Goal: Task Accomplishment & Management: Complete application form

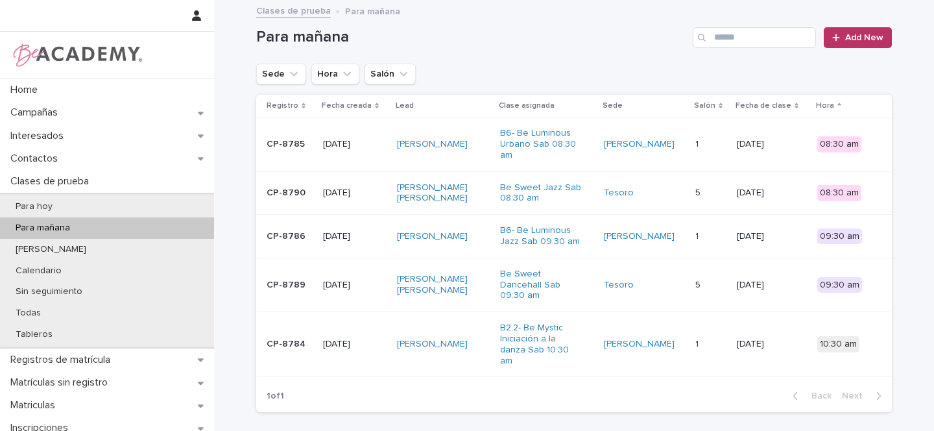
click at [488, 142] on div "Shayla Huebner" at bounding box center [443, 144] width 93 height 21
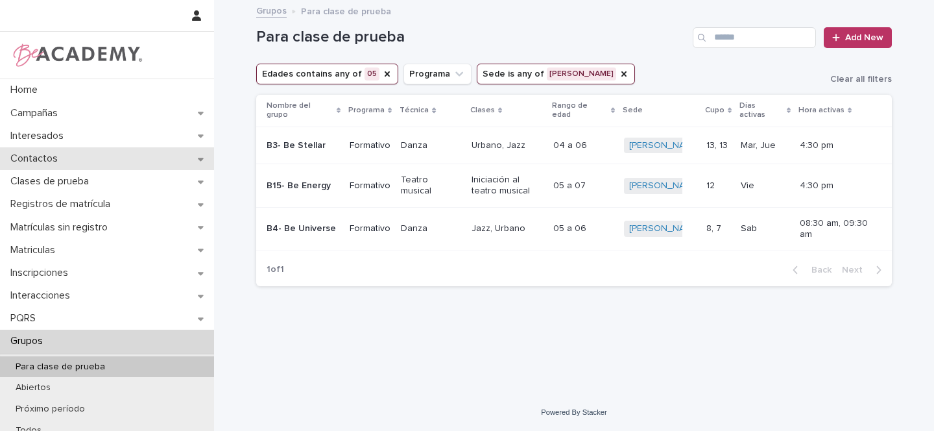
click at [202, 160] on div "Contactos" at bounding box center [107, 158] width 214 height 23
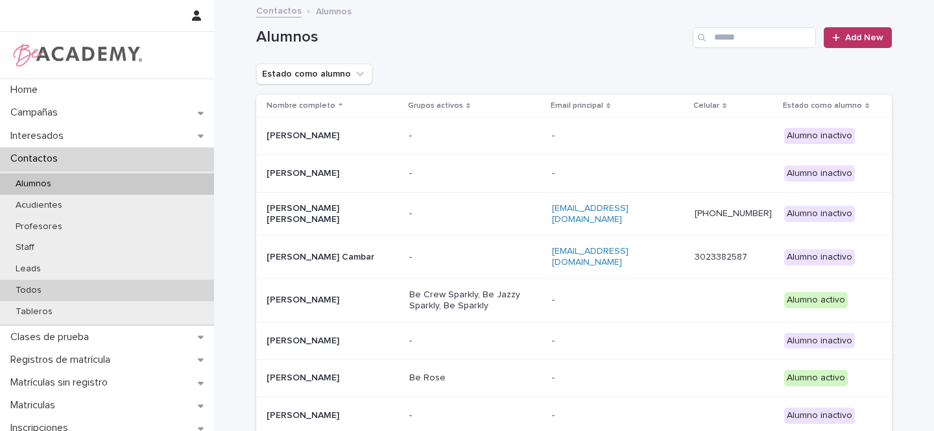
click at [46, 287] on p "Todos" at bounding box center [28, 290] width 47 height 11
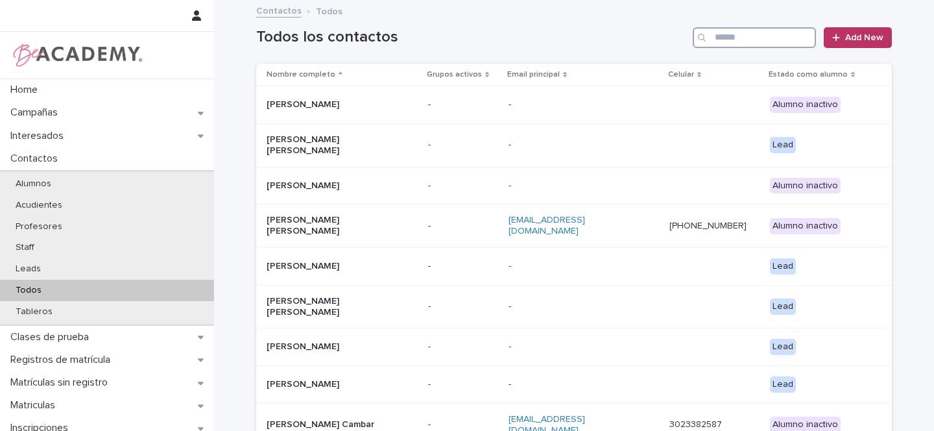
click at [721, 31] on input "Search" at bounding box center [754, 37] width 123 height 21
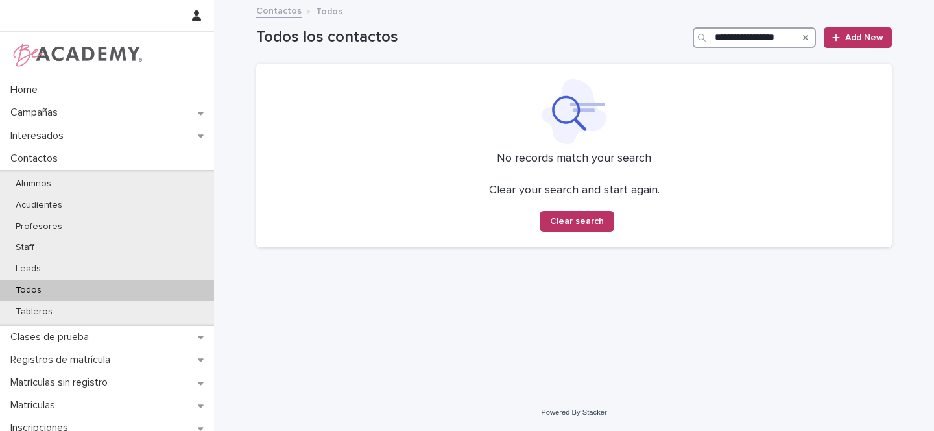
type input "**********"
click at [864, 42] on span "Add New" at bounding box center [864, 37] width 38 height 9
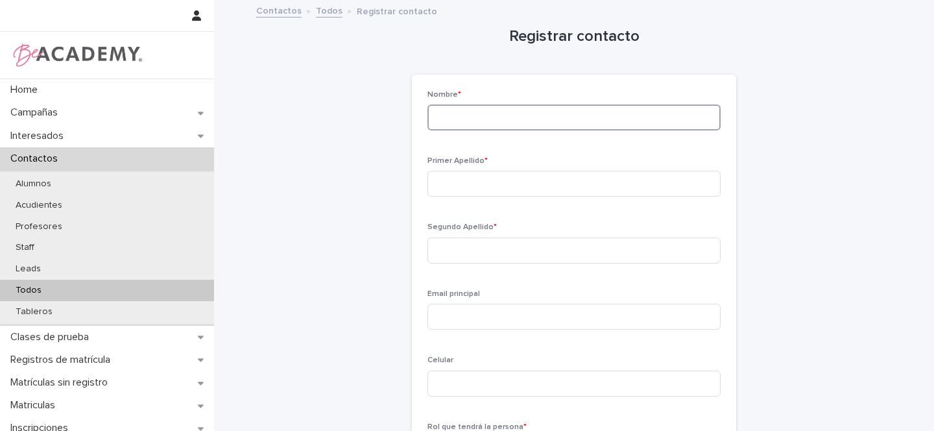
click at [499, 117] on input at bounding box center [573, 117] width 293 height 26
type input "**********"
type input "*******"
type input "*****"
click at [475, 117] on input "**********" at bounding box center [573, 117] width 293 height 26
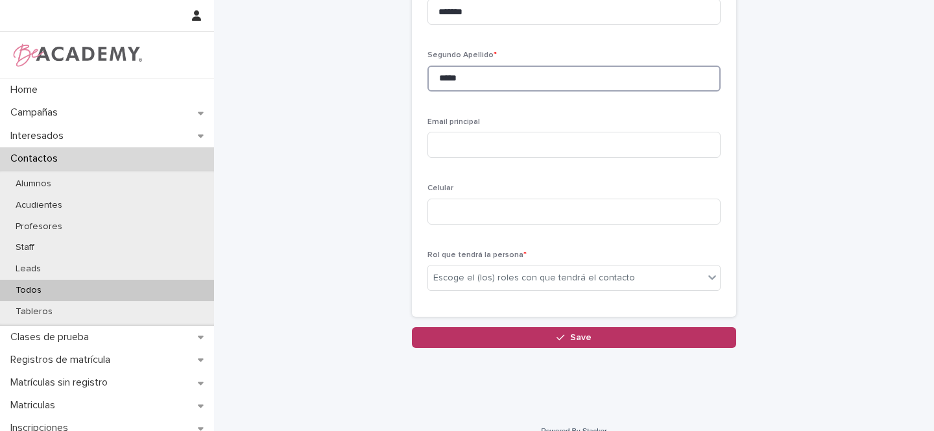
scroll to position [174, 0]
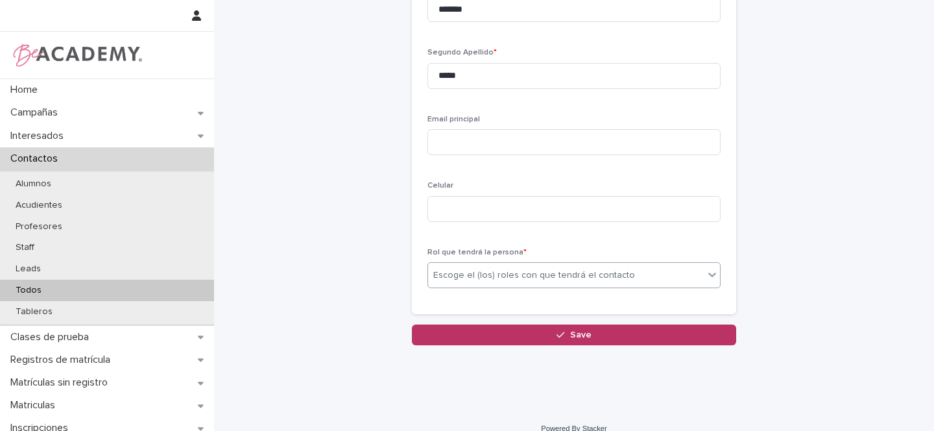
click at [450, 278] on div "Escoge el (los) roles con que tendrá el contacto" at bounding box center [534, 275] width 202 height 14
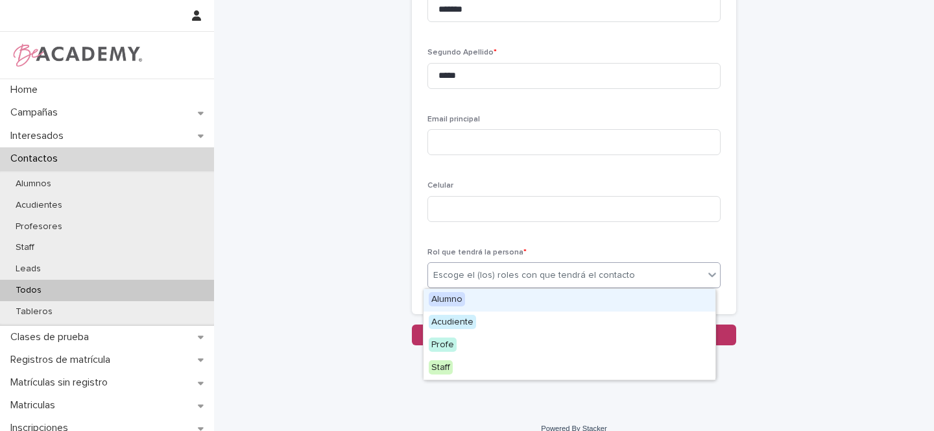
click at [450, 301] on span "Alumno" at bounding box center [447, 299] width 36 height 14
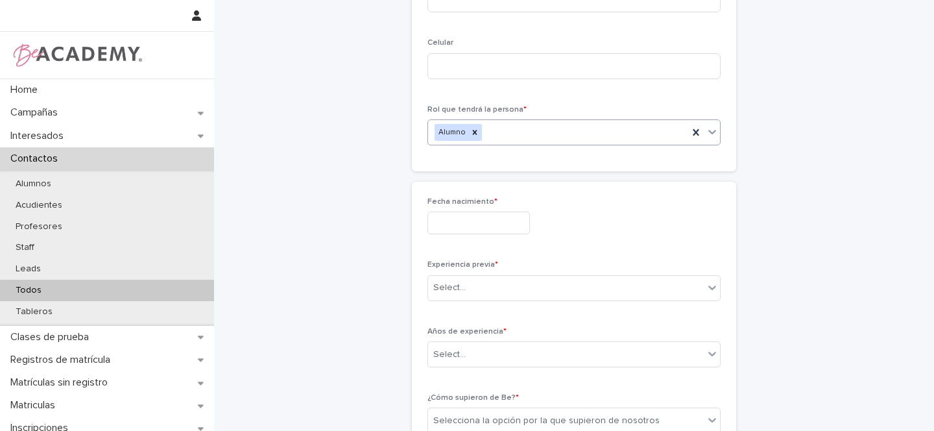
scroll to position [331, 0]
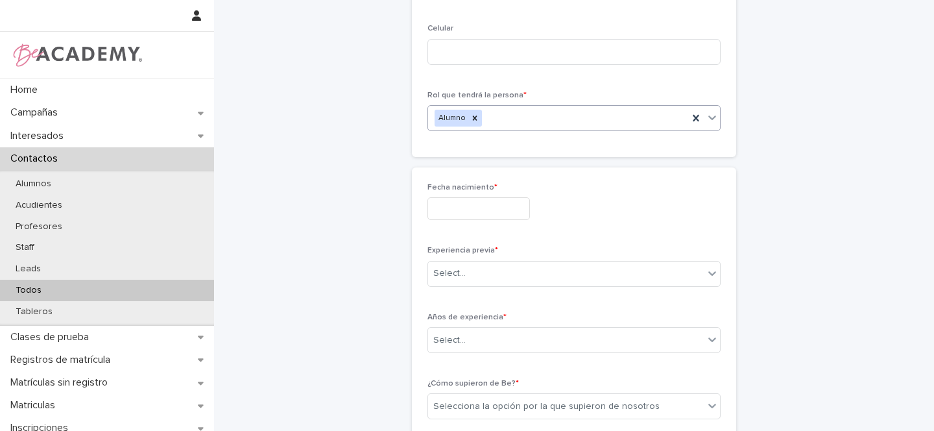
click at [461, 202] on input "text" at bounding box center [478, 208] width 102 height 23
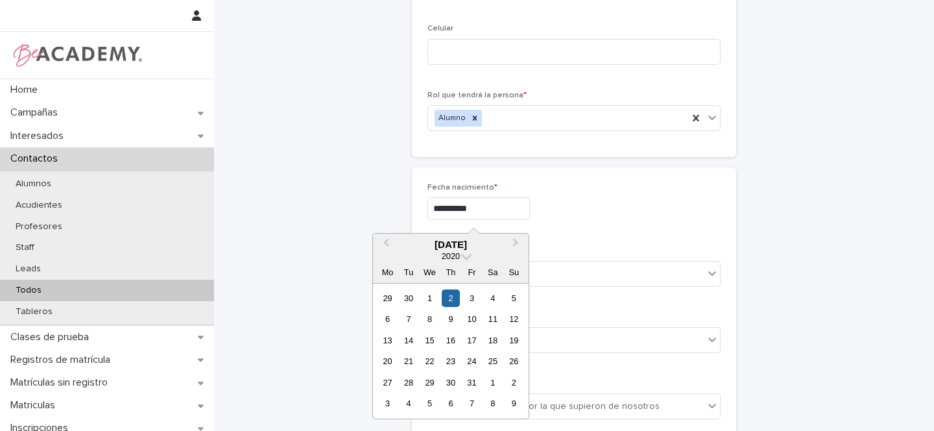
type input "**********"
click at [601, 222] on div "**********" at bounding box center [573, 206] width 293 height 47
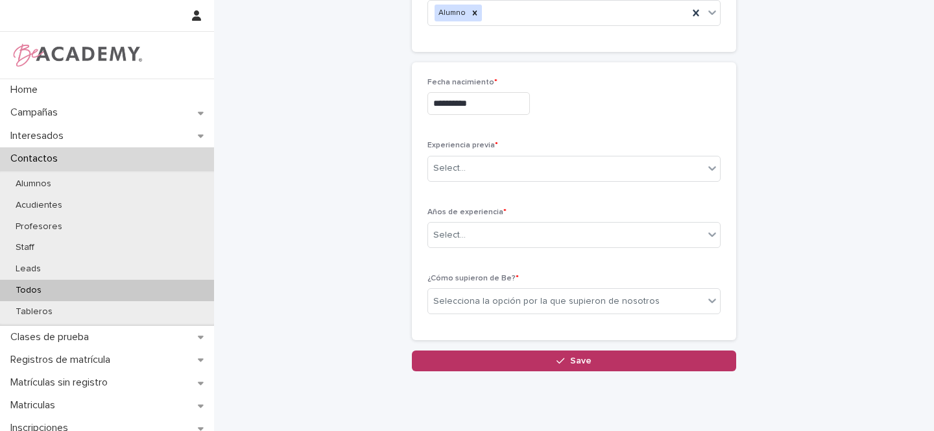
scroll to position [444, 0]
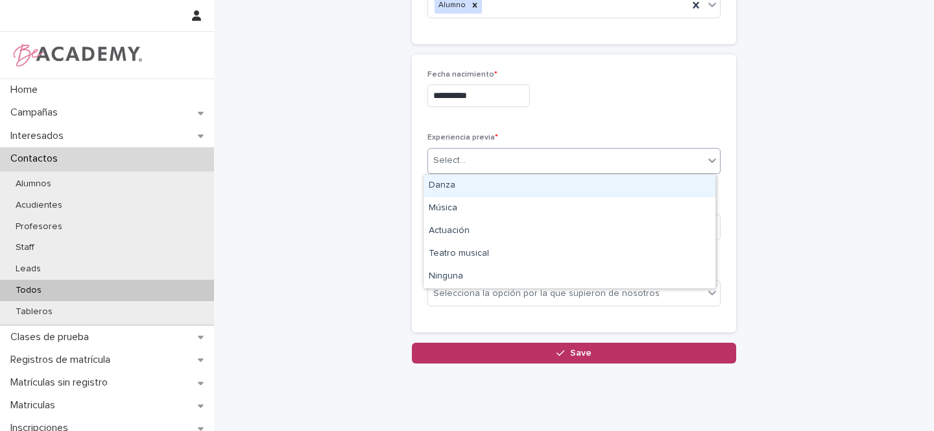
click at [446, 157] on div "Select..." at bounding box center [449, 161] width 32 height 14
click at [449, 187] on div "Danza" at bounding box center [569, 185] width 292 height 23
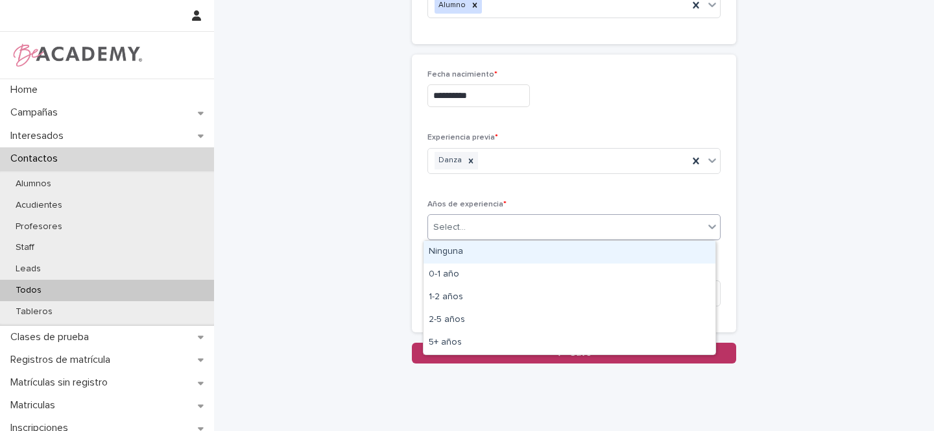
click at [456, 235] on div "Select..." at bounding box center [566, 227] width 276 height 21
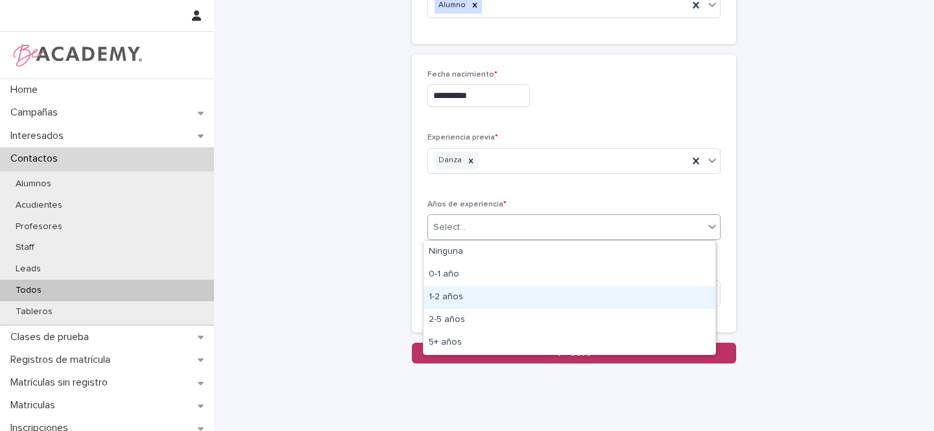
click at [458, 297] on div "1-2 años" at bounding box center [569, 297] width 292 height 23
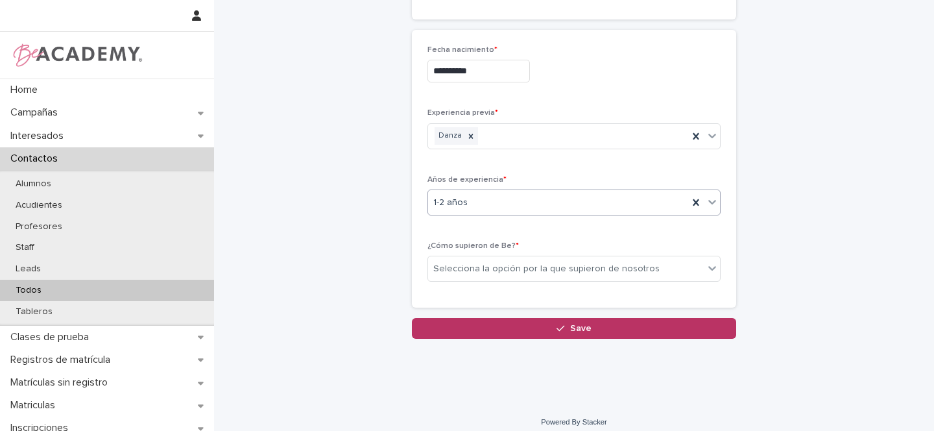
scroll to position [479, 0]
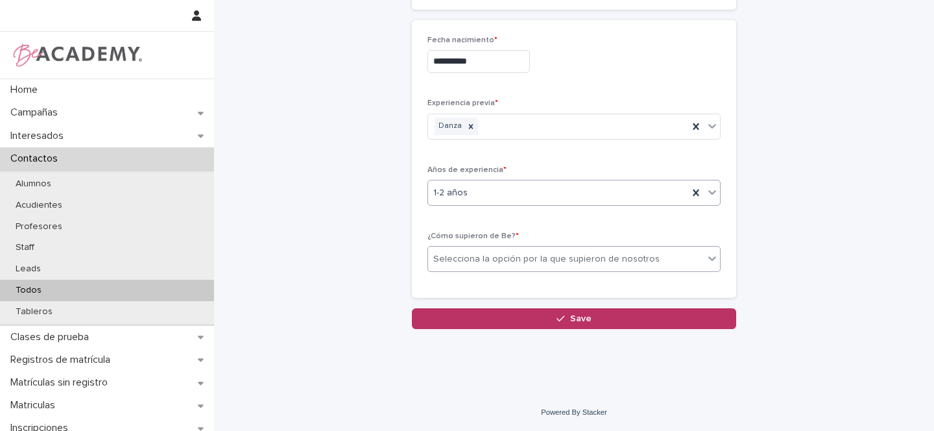
click at [465, 258] on div "Selecciona la opción por la que supieron de nosotros" at bounding box center [546, 259] width 226 height 14
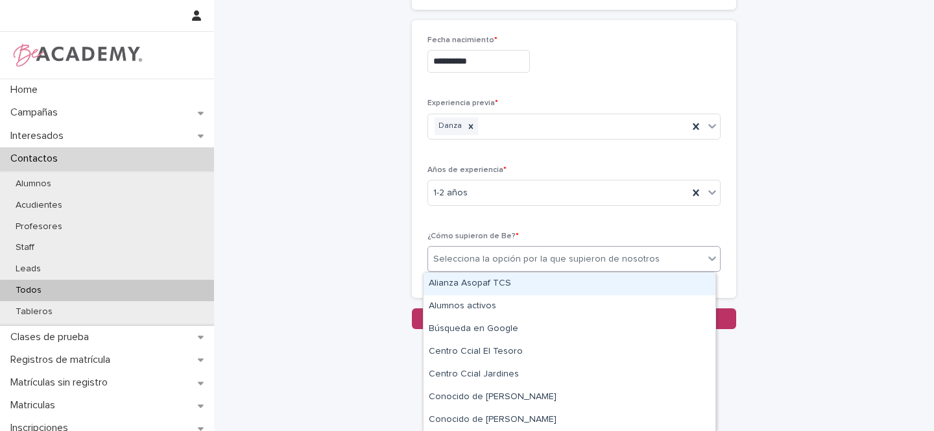
click at [468, 260] on div "Selecciona la opción por la que supieron de nosotros" at bounding box center [546, 259] width 226 height 14
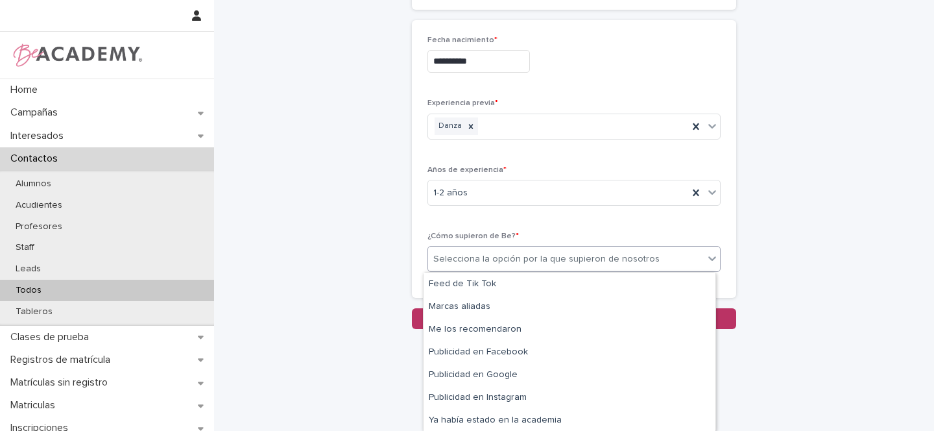
scroll to position [250, 0]
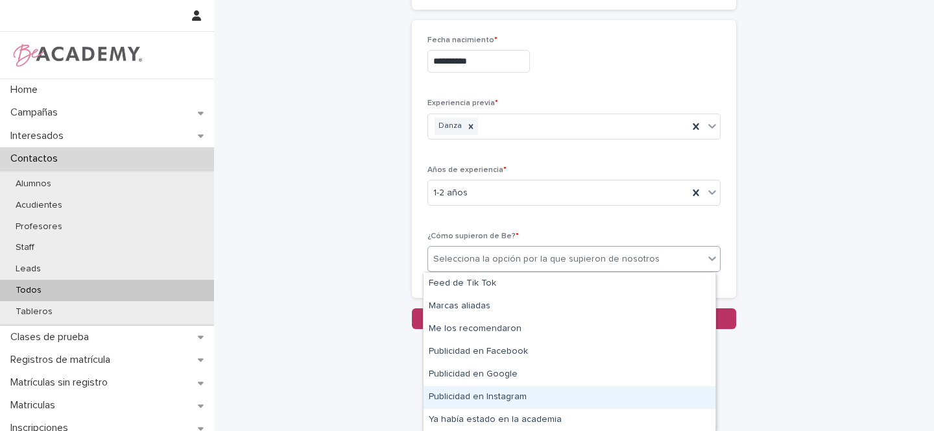
drag, startPoint x: 528, startPoint y: 420, endPoint x: 523, endPoint y: 393, distance: 27.1
click at [523, 393] on div "Publicidad en Instagram" at bounding box center [569, 397] width 292 height 23
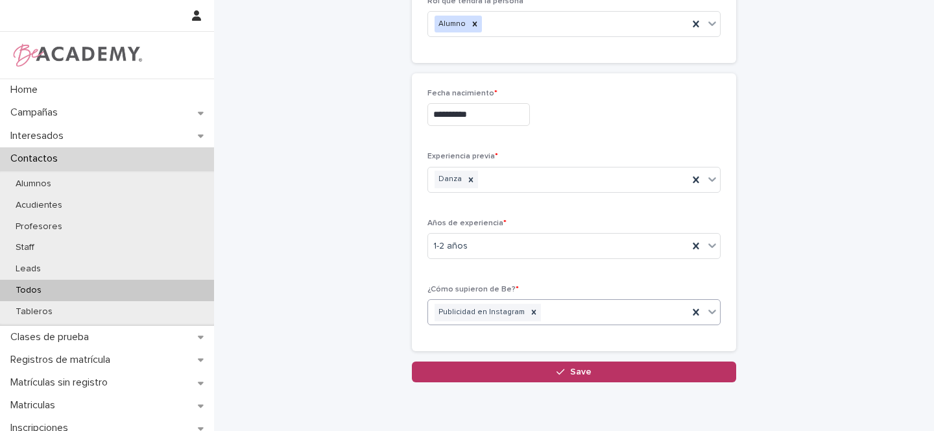
scroll to position [479, 0]
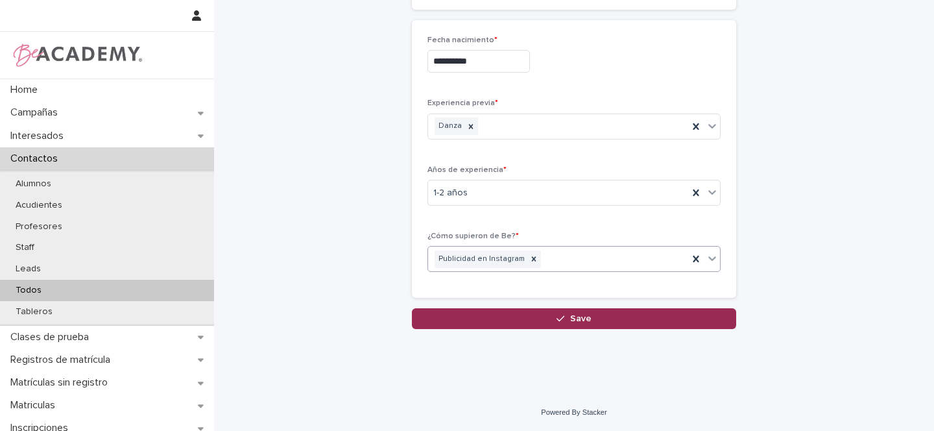
click at [582, 318] on span "Save" at bounding box center [580, 318] width 21 height 9
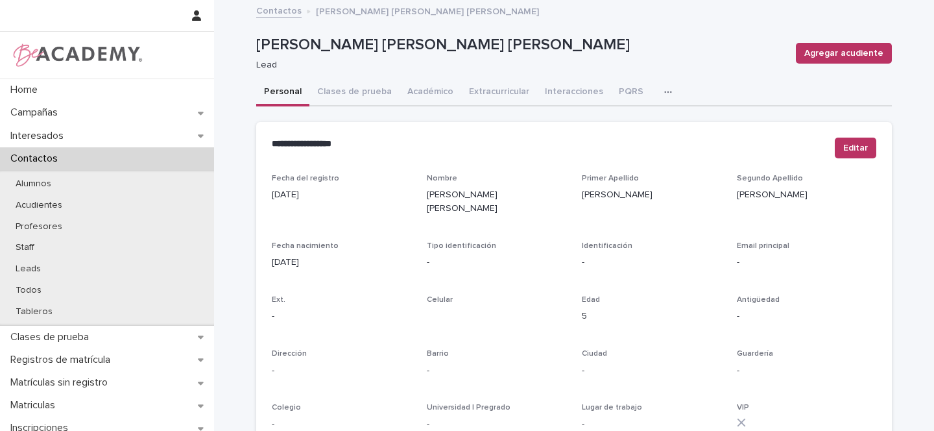
scroll to position [527, 0]
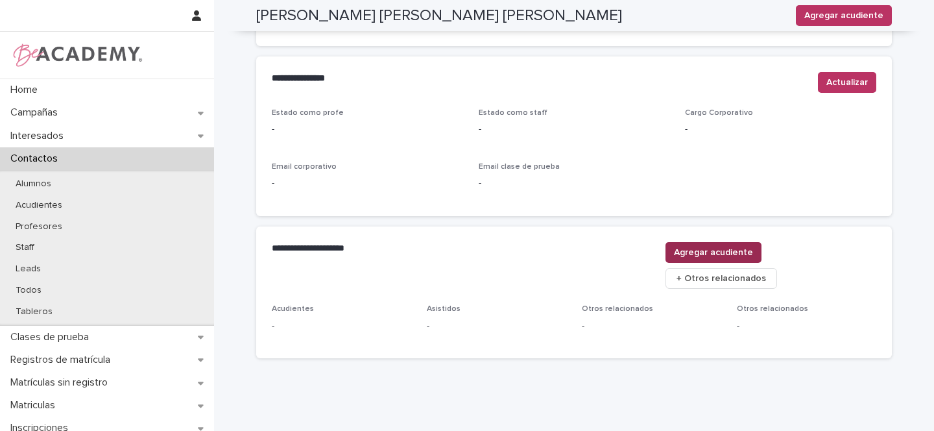
click at [753, 246] on span "Agregar acudiente" at bounding box center [713, 252] width 79 height 13
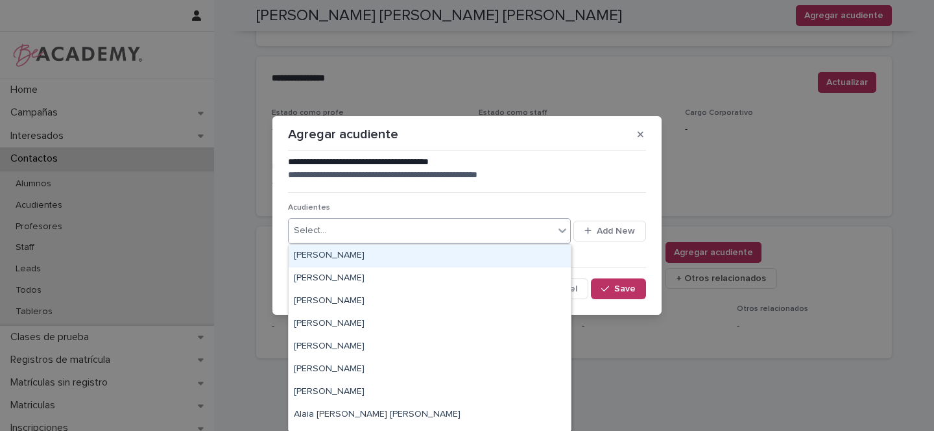
click at [351, 228] on div "Select..." at bounding box center [421, 230] width 265 height 21
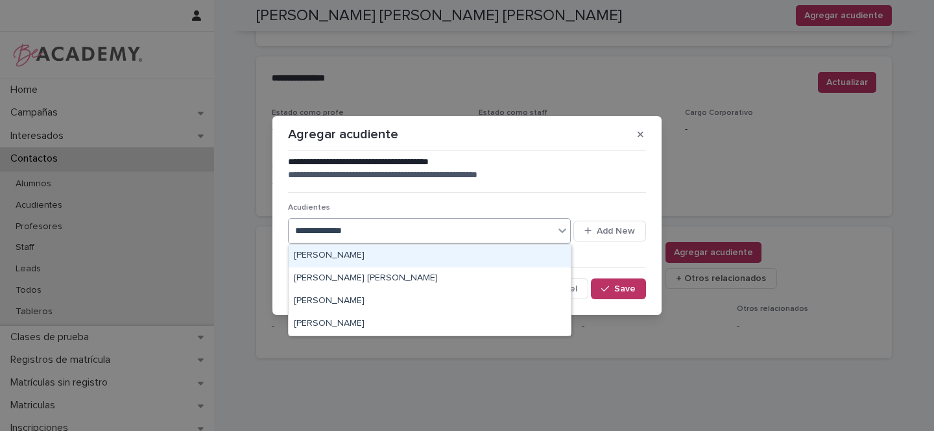
type input "**********"
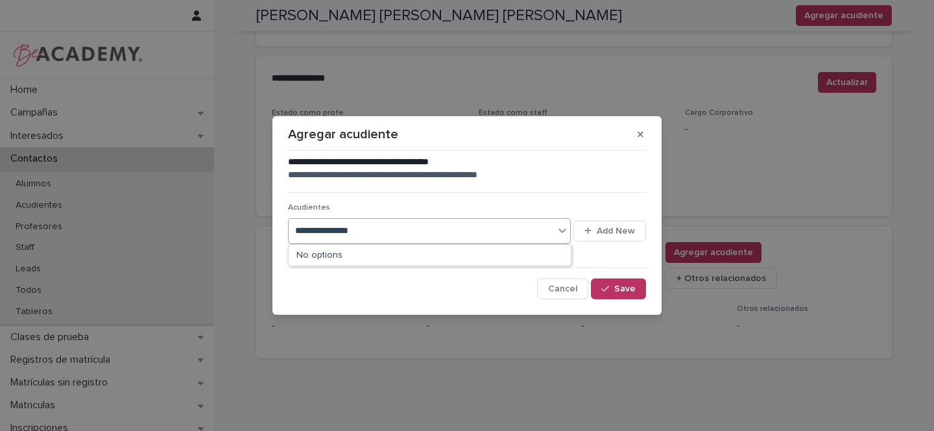
type input "**********"
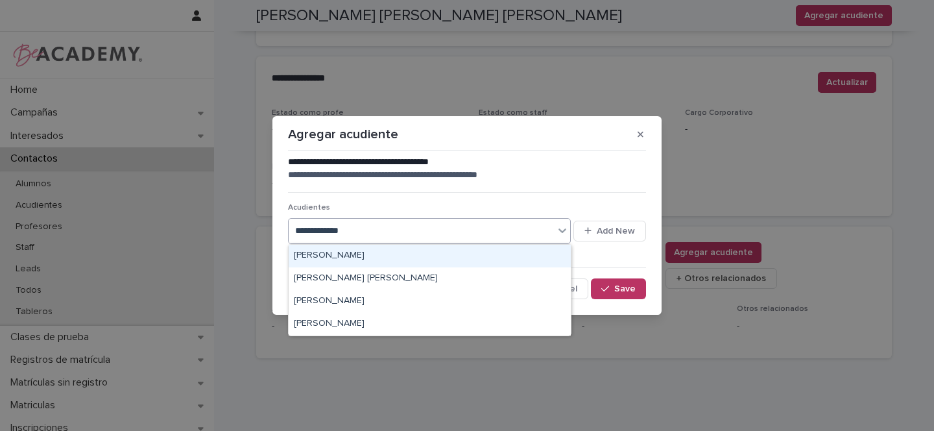
type input "**********"
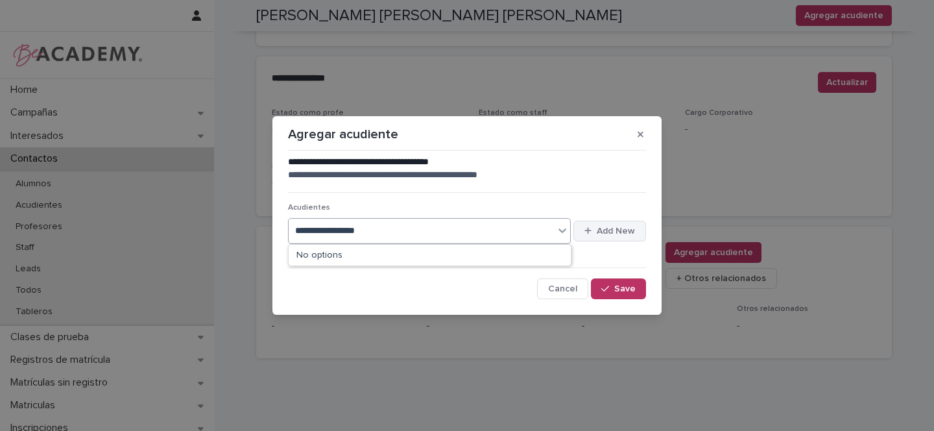
type input "**********"
click at [628, 231] on span "Add New" at bounding box center [616, 230] width 38 height 9
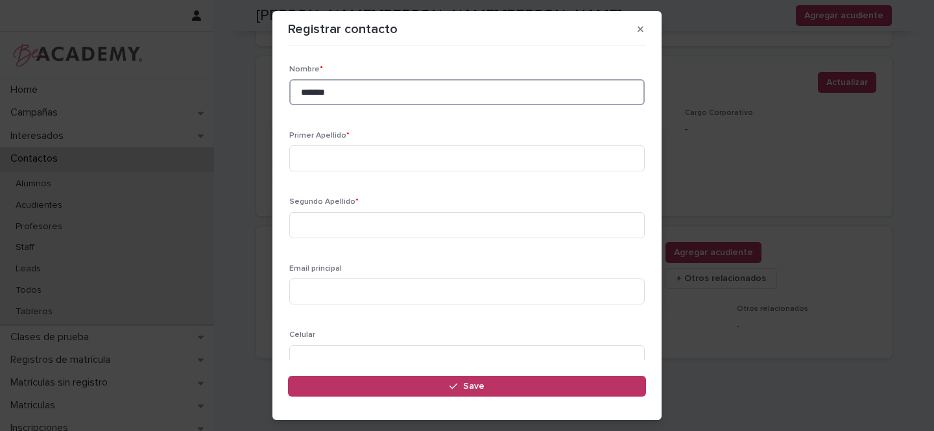
type input "*******"
type input "*****"
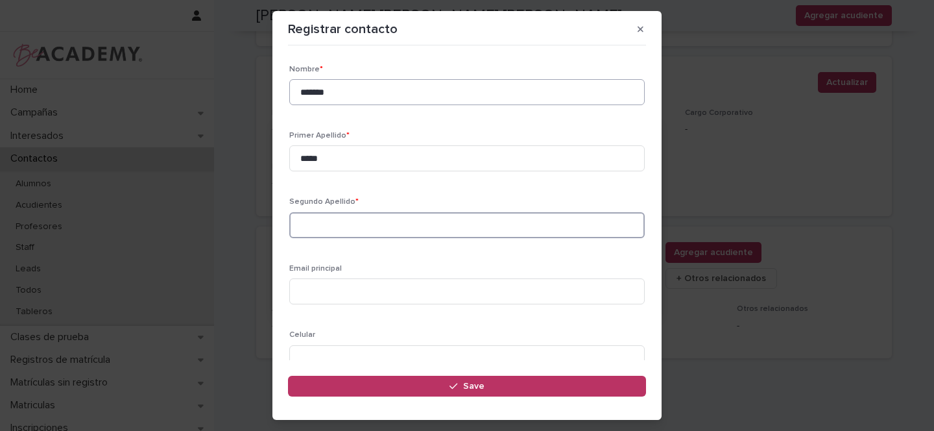
click at [354, 88] on input "*******" at bounding box center [466, 92] width 355 height 26
type input "********"
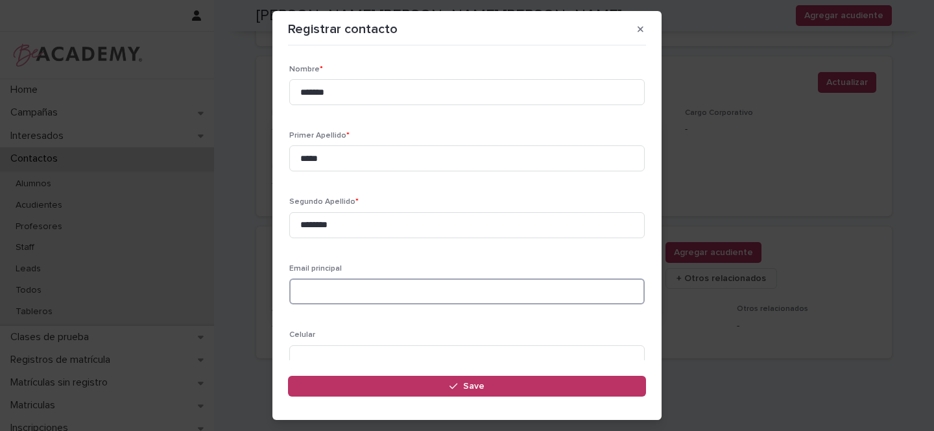
click at [326, 291] on input at bounding box center [466, 291] width 355 height 26
paste input "**********"
type input "**********"
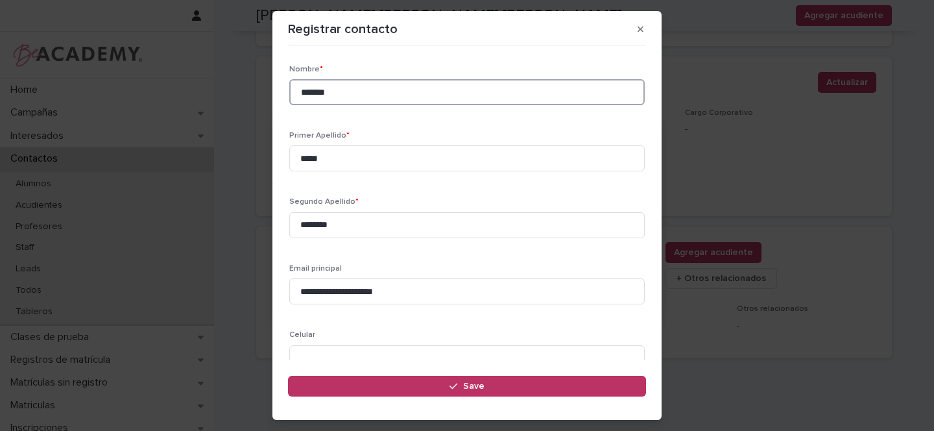
click at [327, 95] on input "*******" at bounding box center [466, 92] width 355 height 26
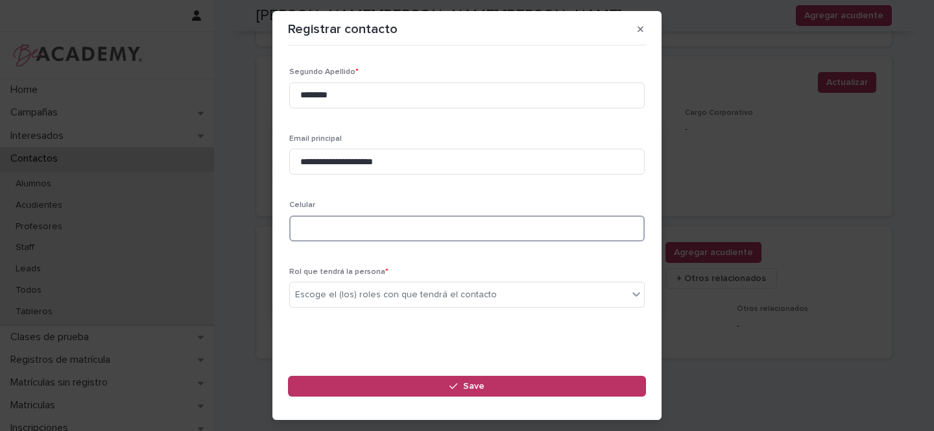
scroll to position [134, 0]
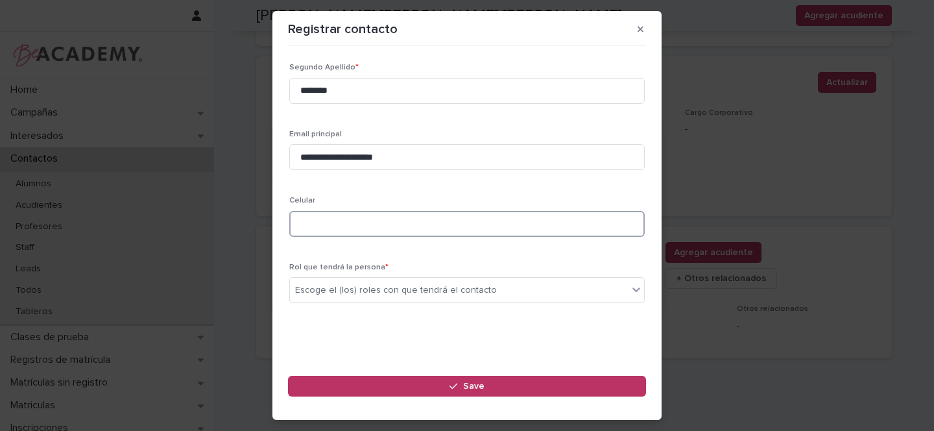
paste input "**********"
type input "**********"
click at [324, 292] on div "Escoge el (los) roles con que tendrá el contacto" at bounding box center [396, 290] width 202 height 14
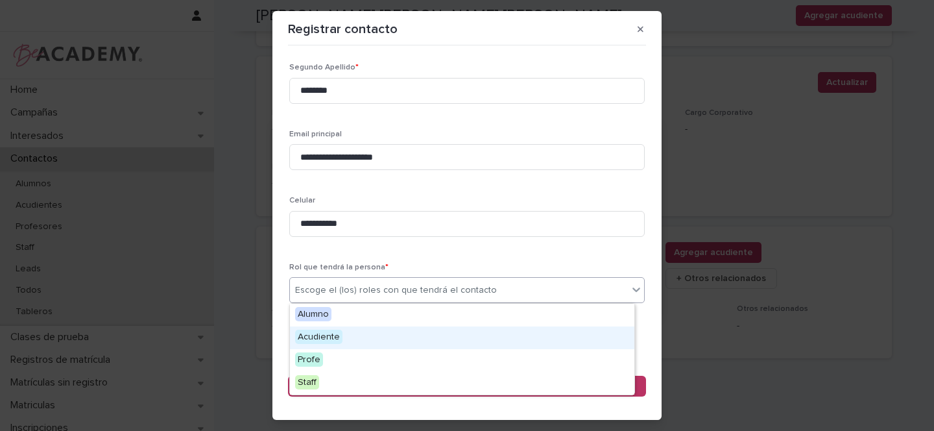
click at [319, 337] on span "Acudiente" at bounding box center [318, 336] width 47 height 14
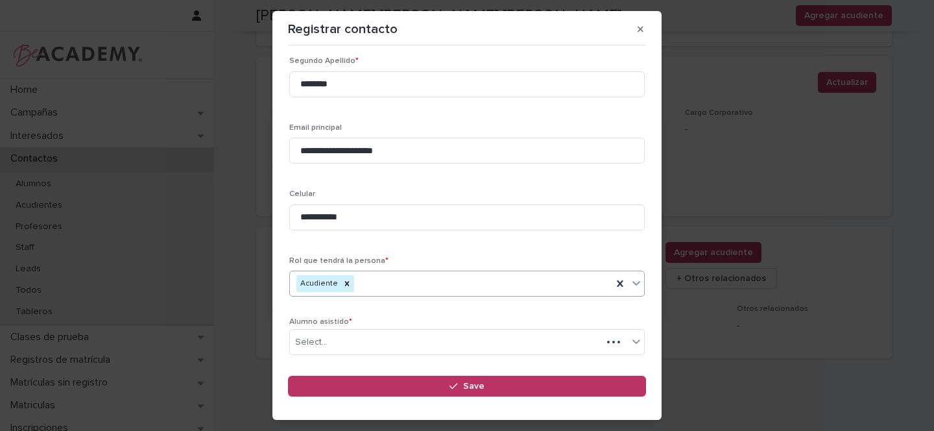
scroll to position [196, 0]
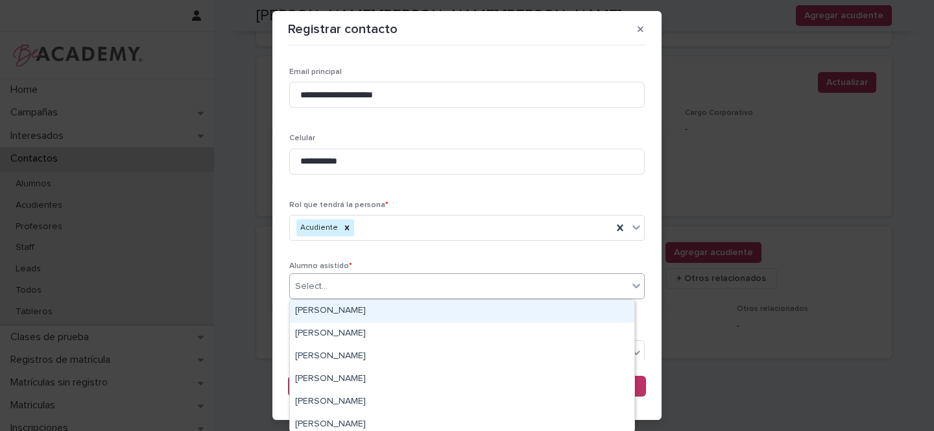
click at [351, 284] on div "Select..." at bounding box center [459, 286] width 338 height 21
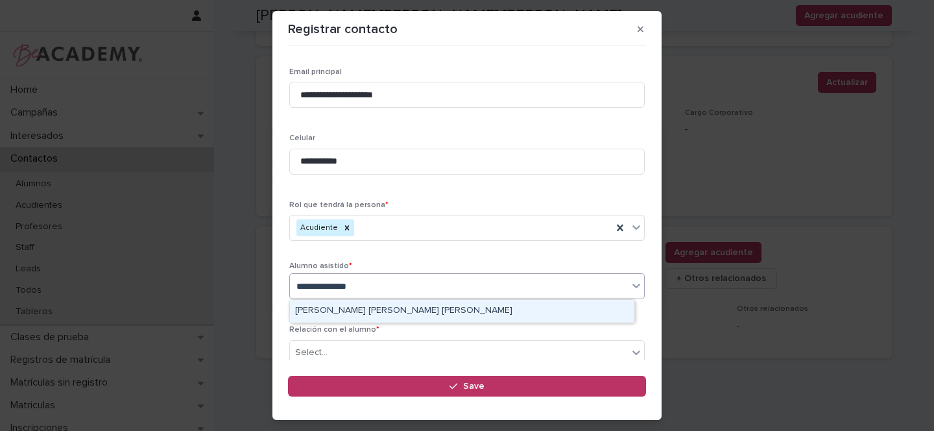
type input "**********"
click at [398, 313] on div "[PERSON_NAME] [PERSON_NAME] [PERSON_NAME]" at bounding box center [462, 311] width 344 height 23
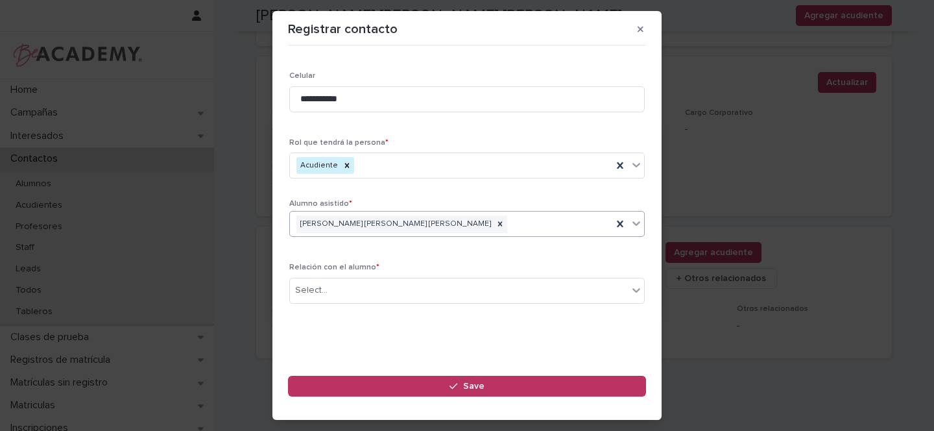
scroll to position [259, 0]
click at [316, 283] on div "Select..." at bounding box center [311, 290] width 32 height 14
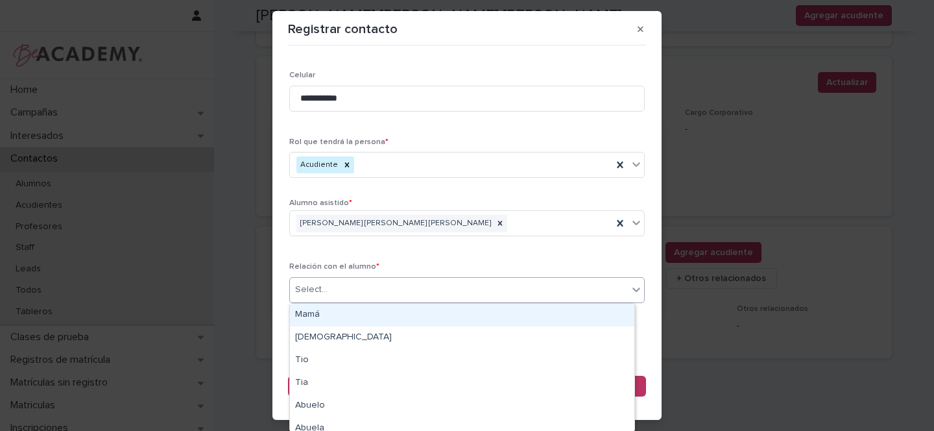
click at [328, 320] on div "Mamá" at bounding box center [462, 314] width 344 height 23
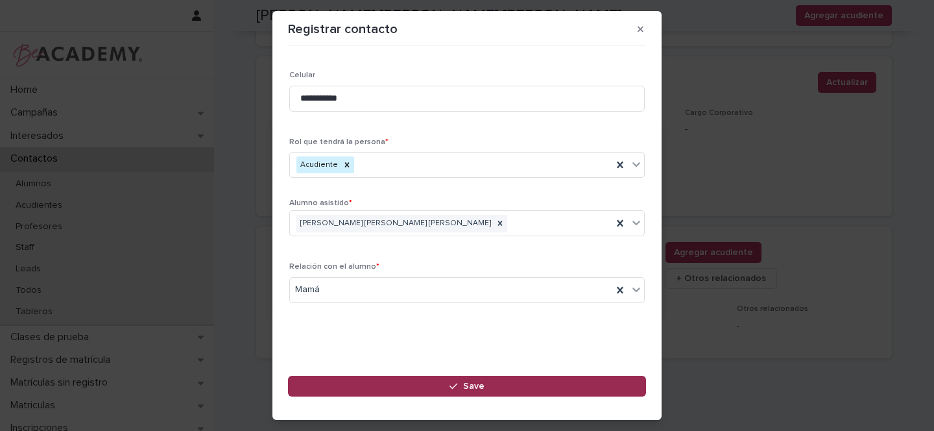
click at [481, 383] on span "Save" at bounding box center [473, 385] width 21 height 9
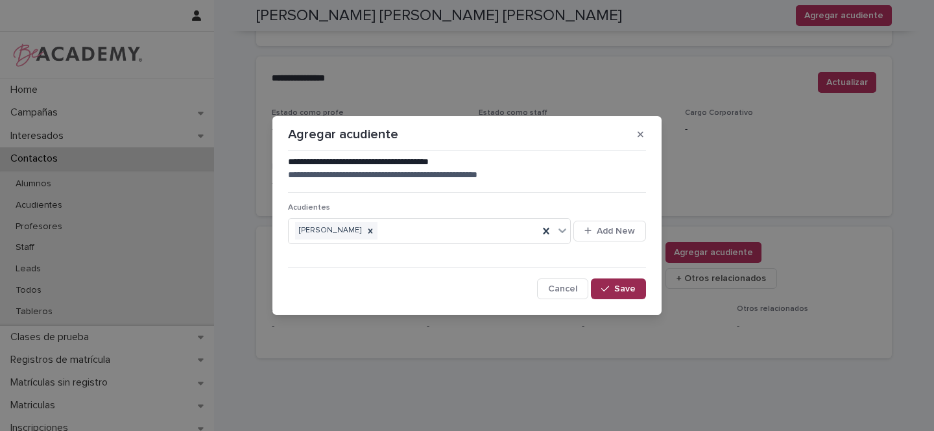
click at [616, 291] on span "Save" at bounding box center [624, 288] width 21 height 9
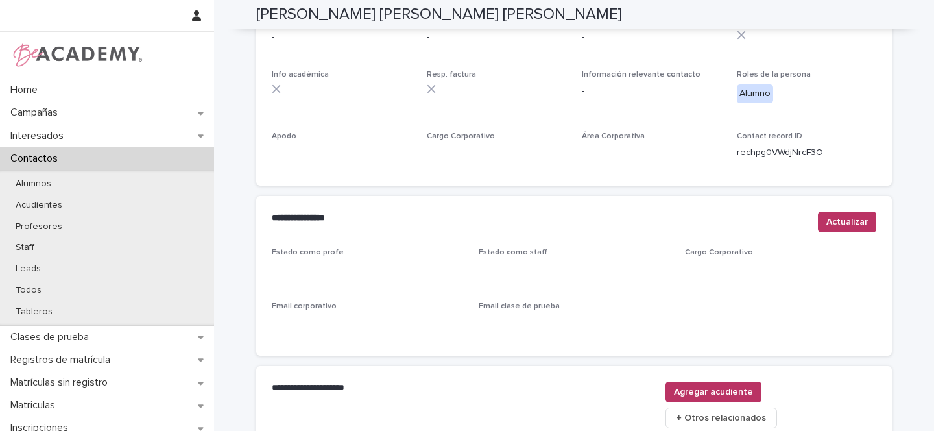
scroll to position [0, 0]
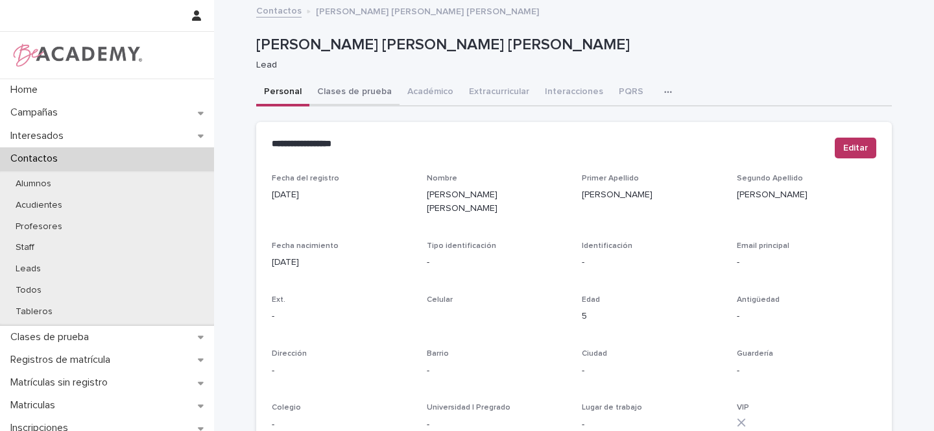
click at [366, 92] on button "Clases de prueba" at bounding box center [354, 92] width 90 height 27
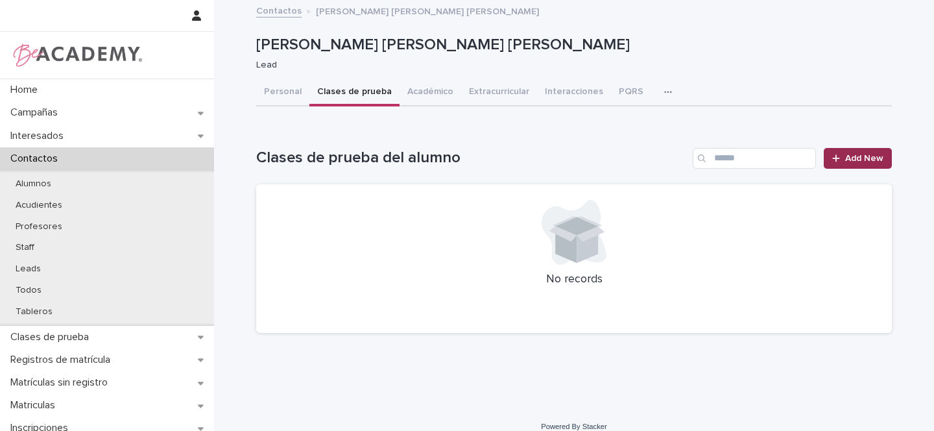
click at [874, 162] on link "Add New" at bounding box center [858, 158] width 68 height 21
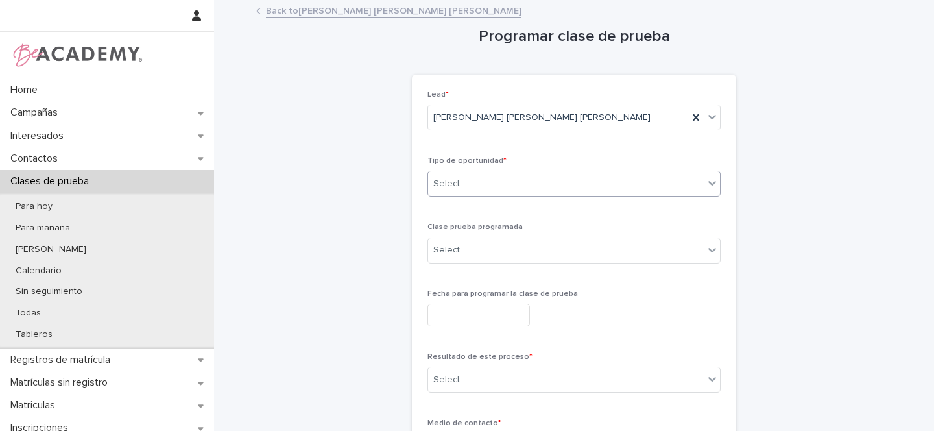
click at [447, 184] on div "Select..." at bounding box center [449, 184] width 32 height 14
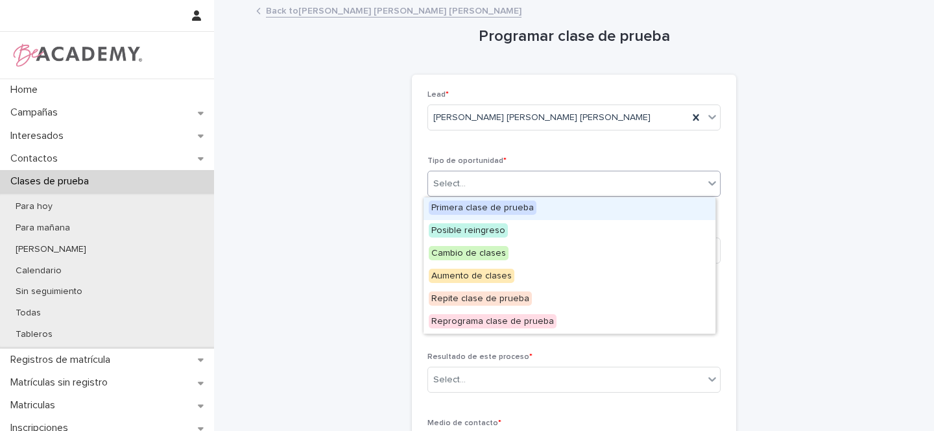
click at [468, 208] on span "Primera clase de prueba" at bounding box center [483, 207] width 108 height 14
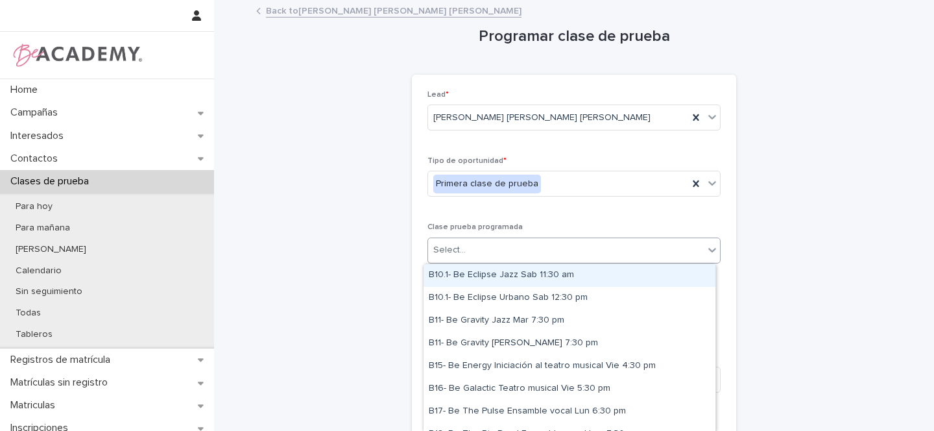
click at [462, 248] on div "Select..." at bounding box center [566, 249] width 276 height 21
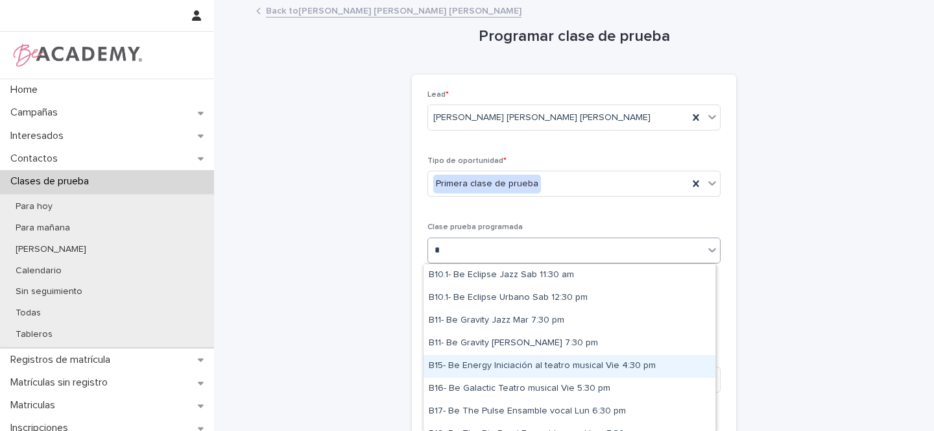
type input "*"
click at [903, 270] on div "Loading... Saving… Loading... Saving… Programar clase de prueba Loading... Savi…" at bounding box center [574, 358] width 720 height 715
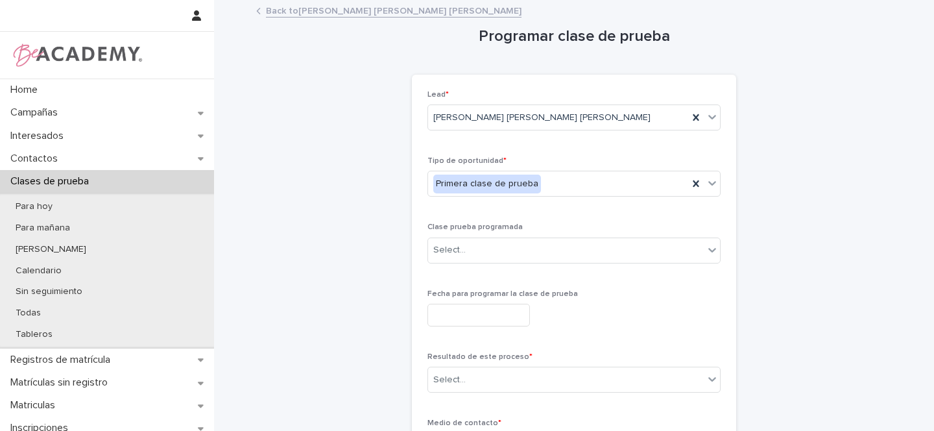
click at [341, 8] on link "Back to [PERSON_NAME] [PERSON_NAME] [PERSON_NAME]" at bounding box center [393, 10] width 255 height 15
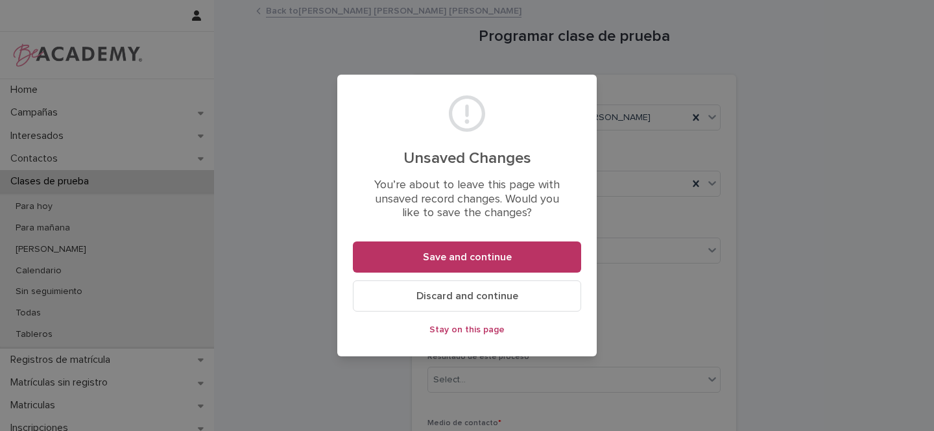
click at [473, 298] on span "Discard and continue" at bounding box center [467, 296] width 102 height 10
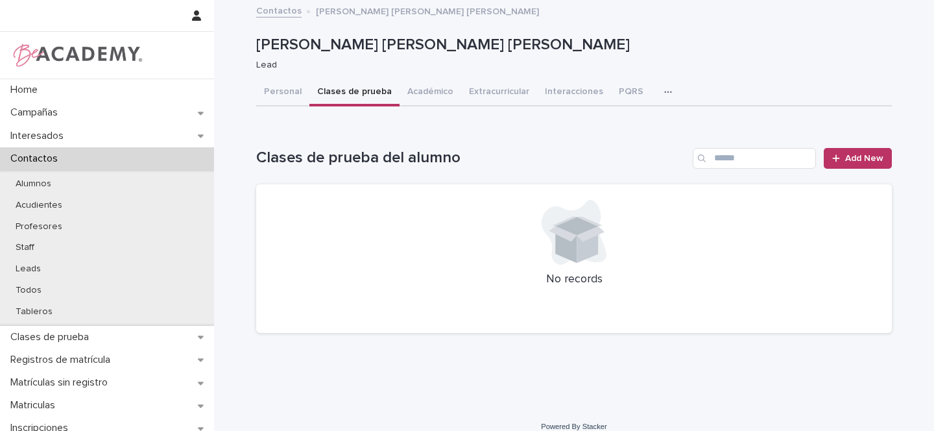
drag, startPoint x: 285, startPoint y: 89, endPoint x: 326, endPoint y: 89, distance: 41.5
click at [285, 89] on button "Personal" at bounding box center [282, 92] width 53 height 27
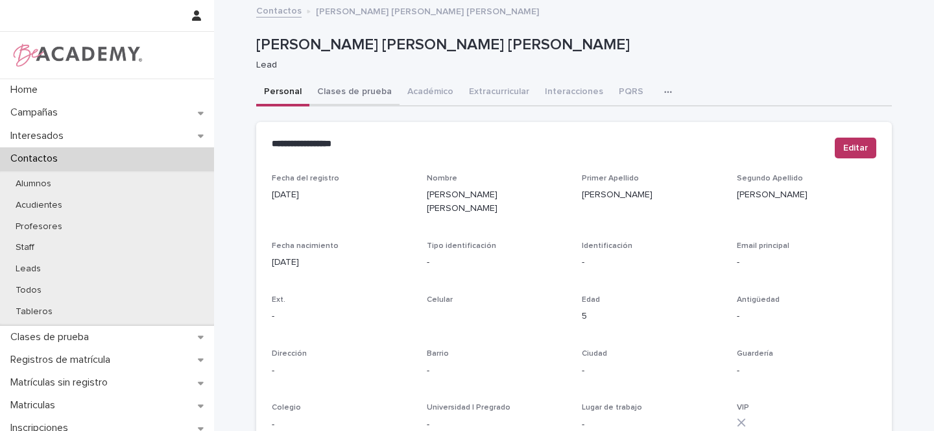
click at [348, 90] on button "Clases de prueba" at bounding box center [354, 92] width 90 height 27
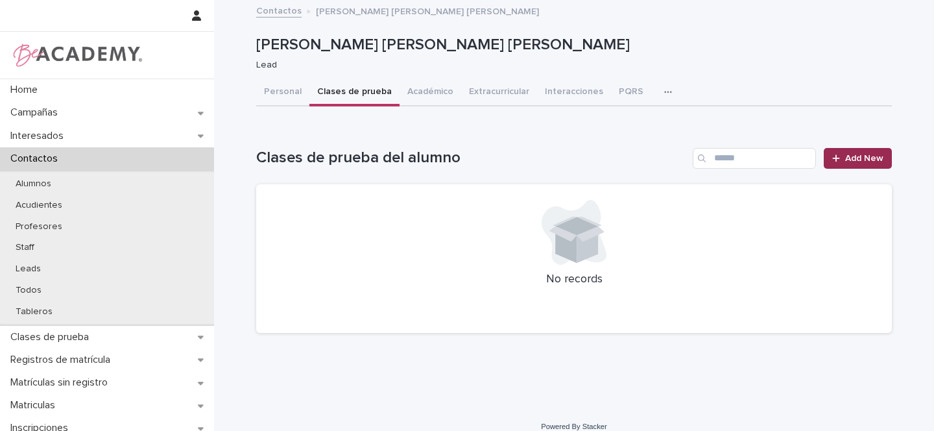
click at [858, 159] on span "Add New" at bounding box center [864, 158] width 38 height 9
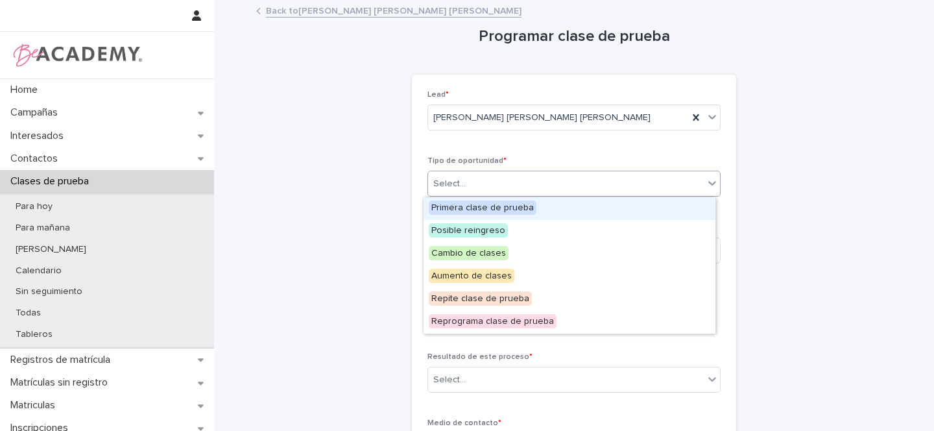
click at [453, 182] on div "Select..." at bounding box center [449, 184] width 32 height 14
click at [460, 207] on span "Primera clase de prueba" at bounding box center [483, 207] width 108 height 14
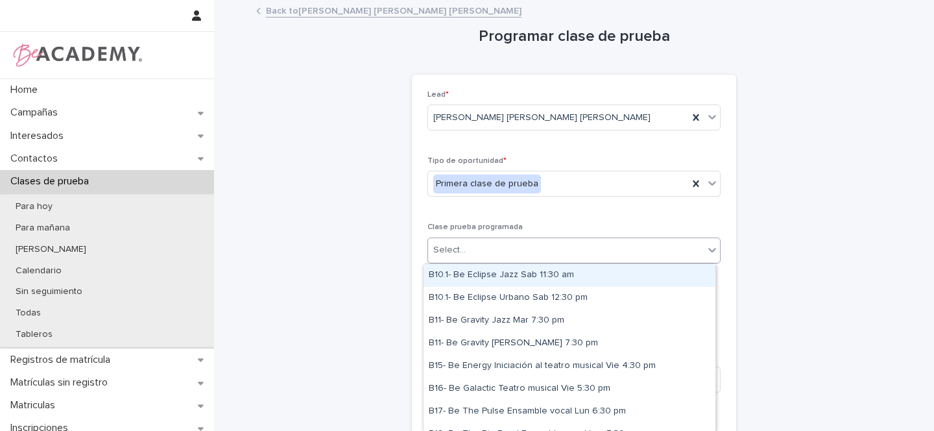
click at [455, 253] on div "Select..." at bounding box center [449, 250] width 32 height 14
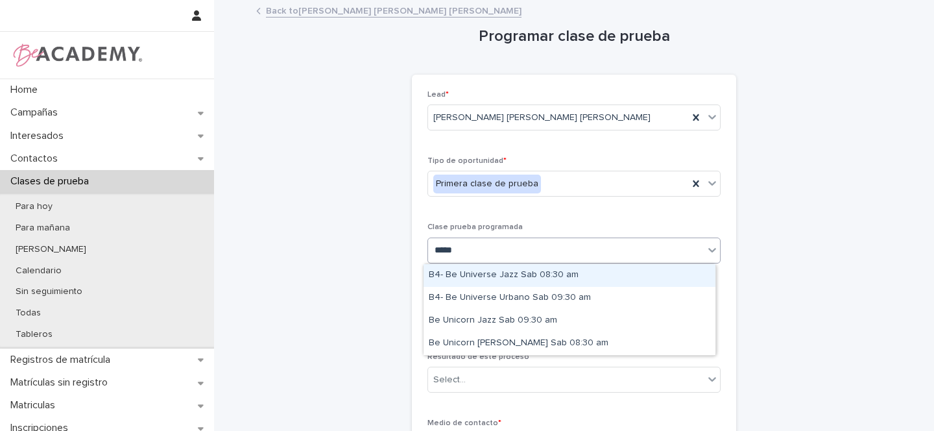
type input "******"
click at [522, 278] on div "B4- Be Universe Jazz Sab 08:30 am" at bounding box center [569, 275] width 292 height 23
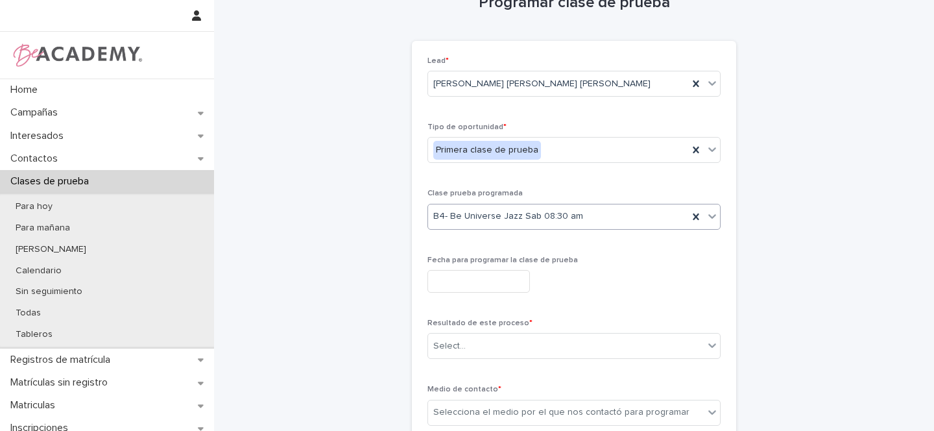
scroll to position [112, 0]
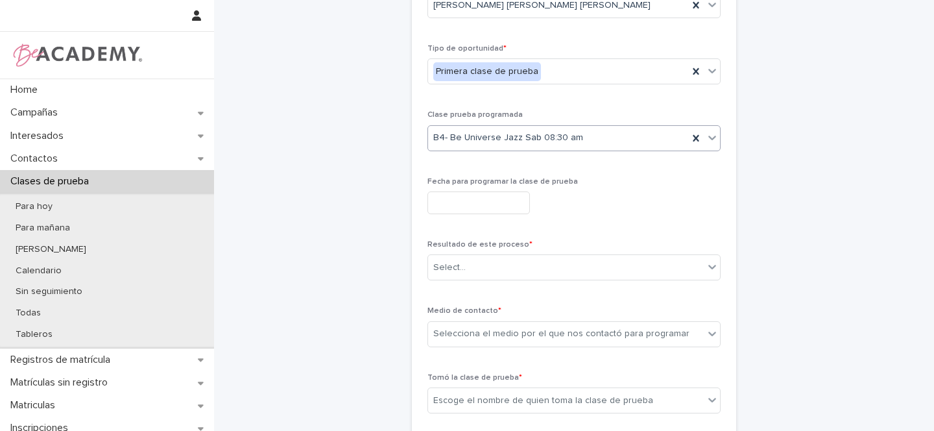
click at [471, 201] on input "text" at bounding box center [478, 202] width 102 height 23
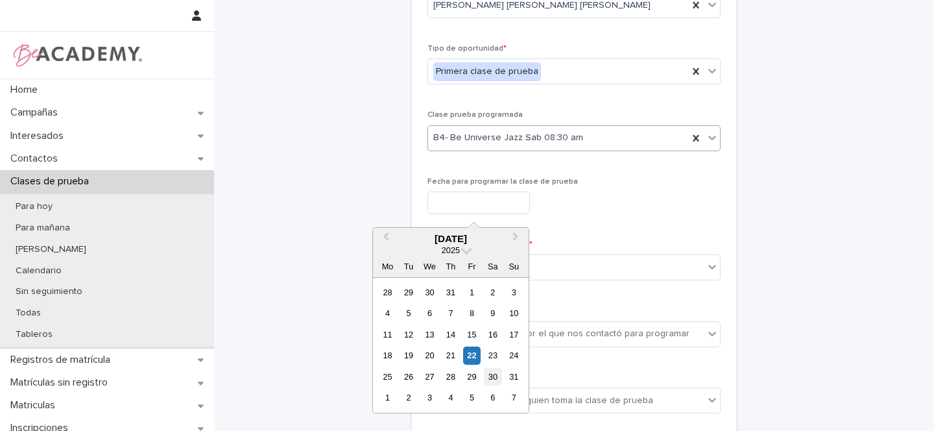
click at [498, 375] on div "30" at bounding box center [493, 377] width 18 height 18
type input "**********"
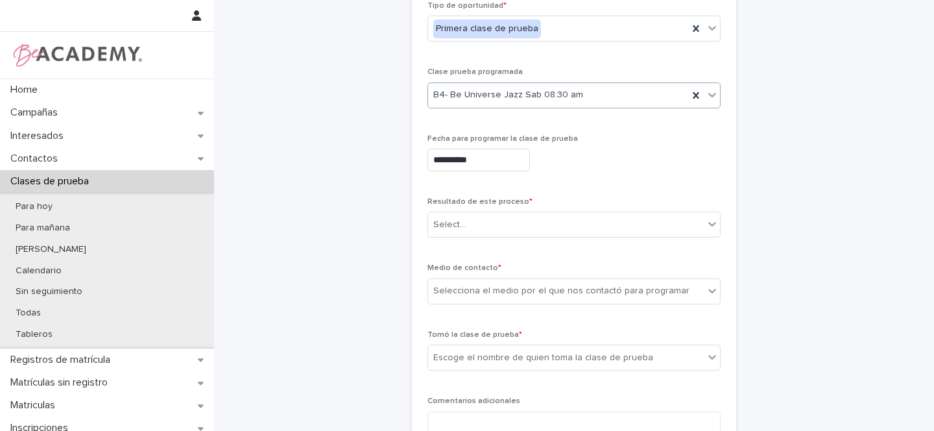
scroll to position [174, 0]
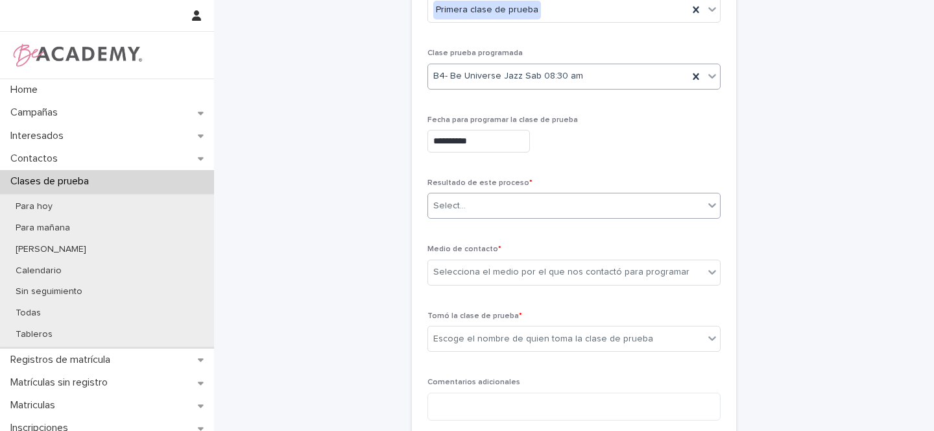
click at [476, 206] on div "Select..." at bounding box center [566, 205] width 276 height 21
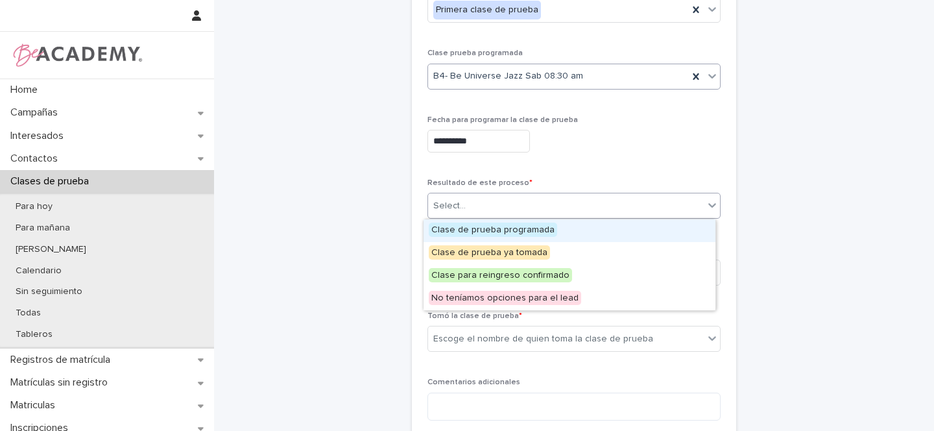
click at [475, 227] on span "Clase de prueba programada" at bounding box center [493, 229] width 128 height 14
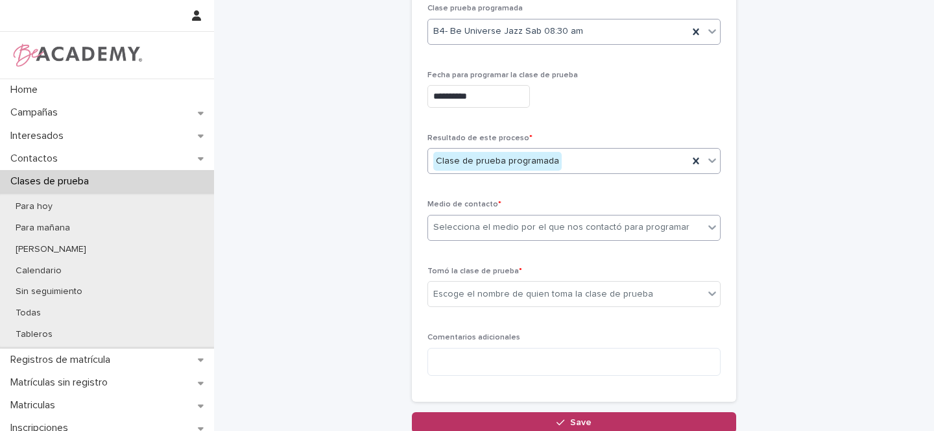
scroll to position [225, 0]
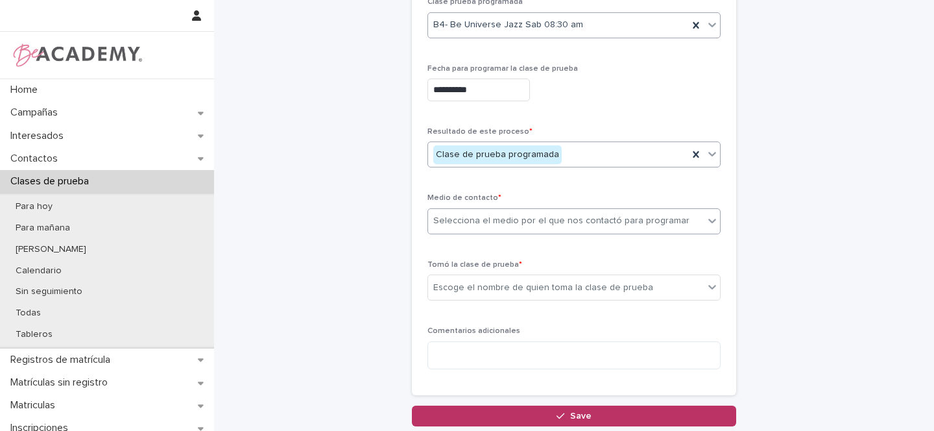
click at [491, 224] on div "Selecciona el medio por el que nos contactó para programar" at bounding box center [561, 221] width 256 height 14
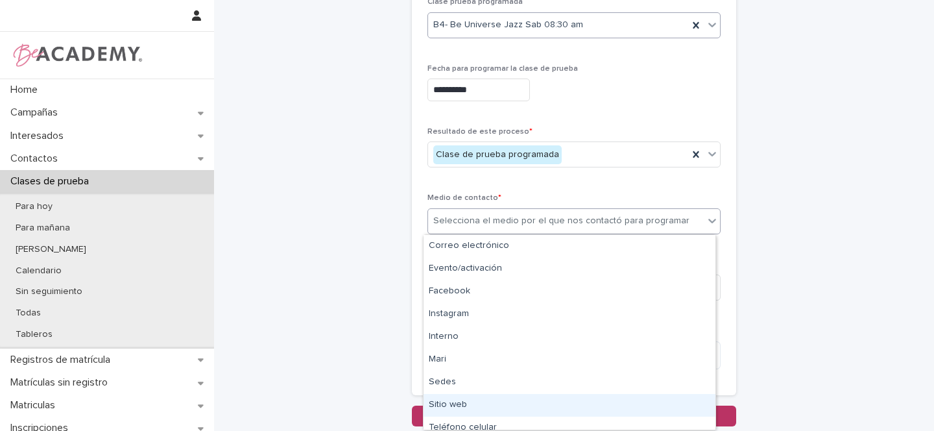
scroll to position [55, 0]
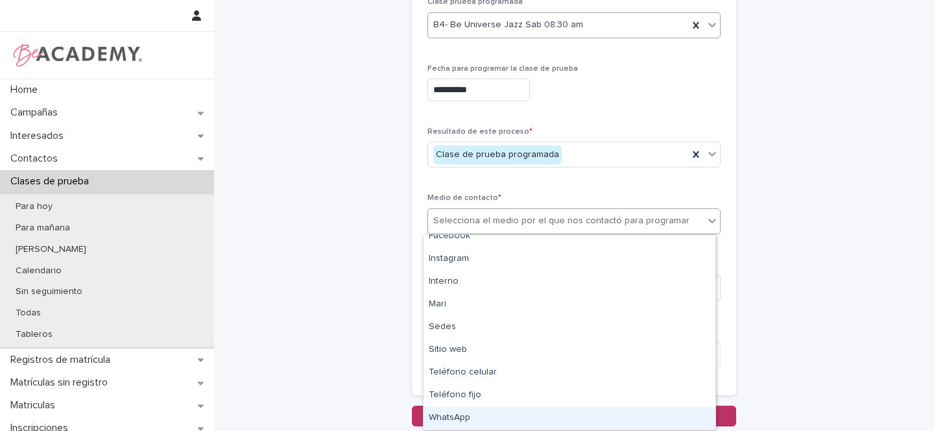
click at [458, 412] on div "WhatsApp" at bounding box center [569, 418] width 292 height 23
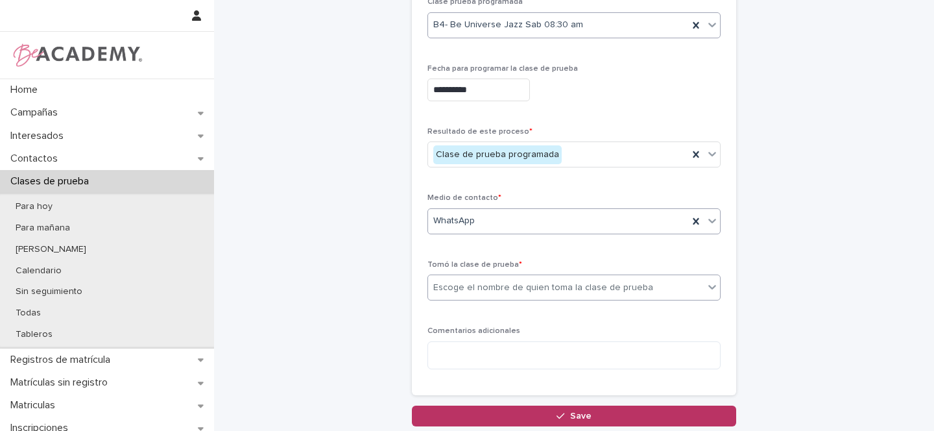
click at [451, 286] on div "Escoge el nombre de quien toma la clase de prueba" at bounding box center [543, 288] width 220 height 14
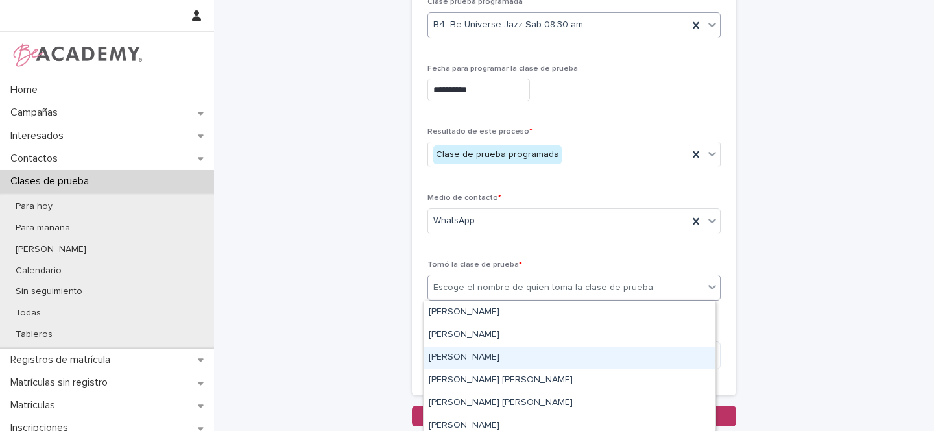
click at [452, 360] on div "[PERSON_NAME]" at bounding box center [569, 357] width 292 height 23
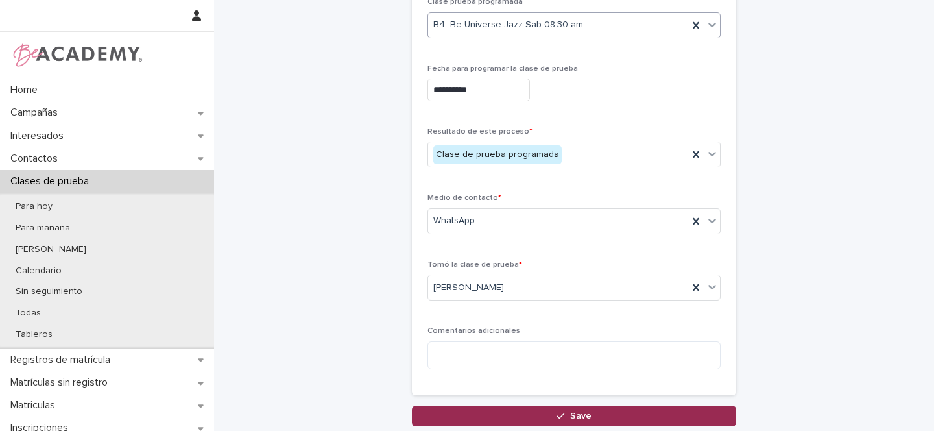
click at [575, 413] on span "Save" at bounding box center [580, 415] width 21 height 9
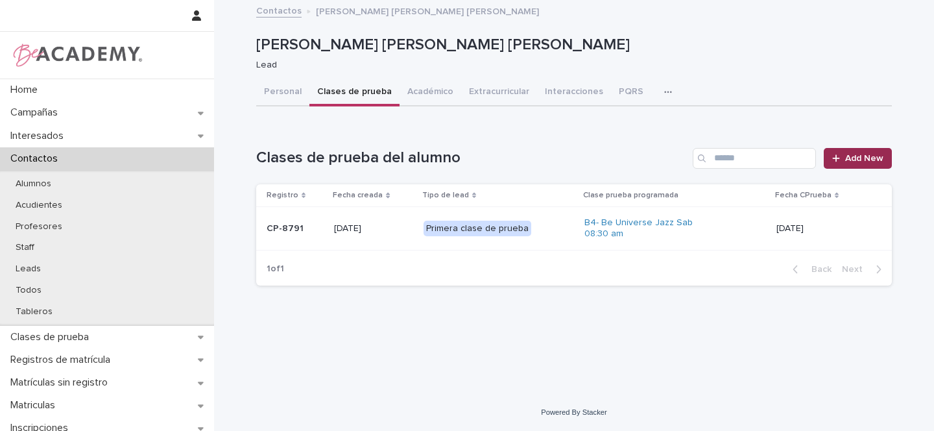
click at [854, 160] on span "Add New" at bounding box center [864, 158] width 38 height 9
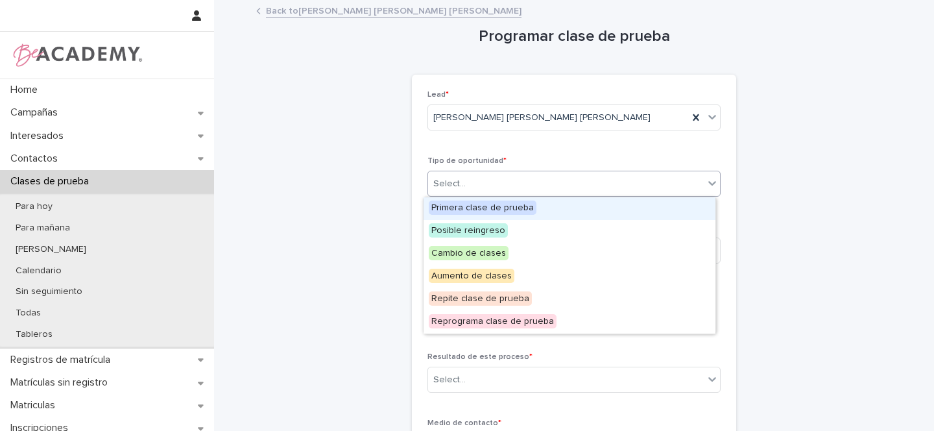
click at [446, 181] on div "Select..." at bounding box center [449, 184] width 32 height 14
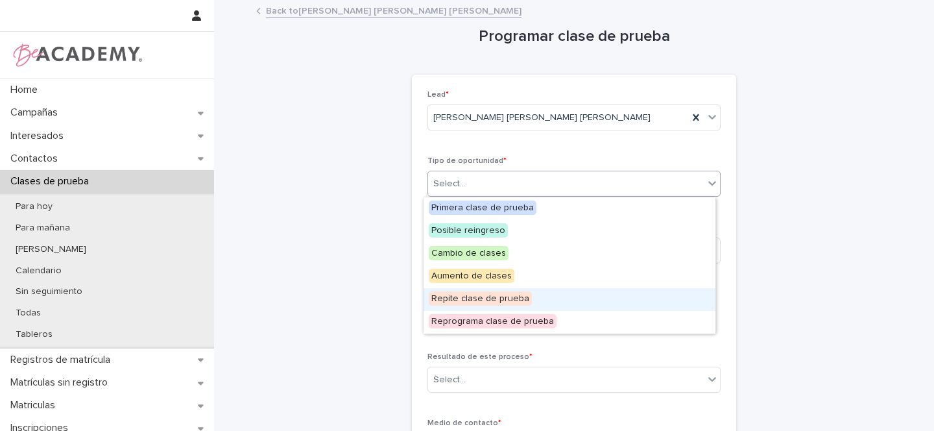
click at [473, 299] on span "Repite clase de prueba" at bounding box center [480, 298] width 103 height 14
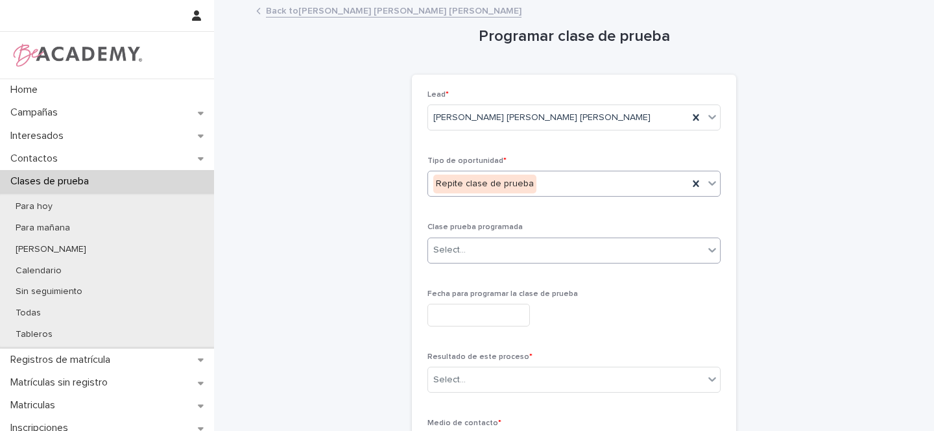
click at [444, 252] on div "Select..." at bounding box center [449, 250] width 32 height 14
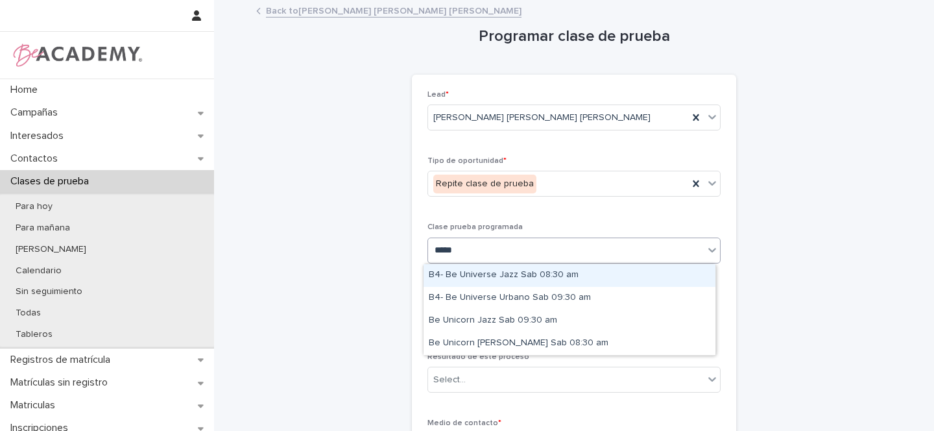
type input "******"
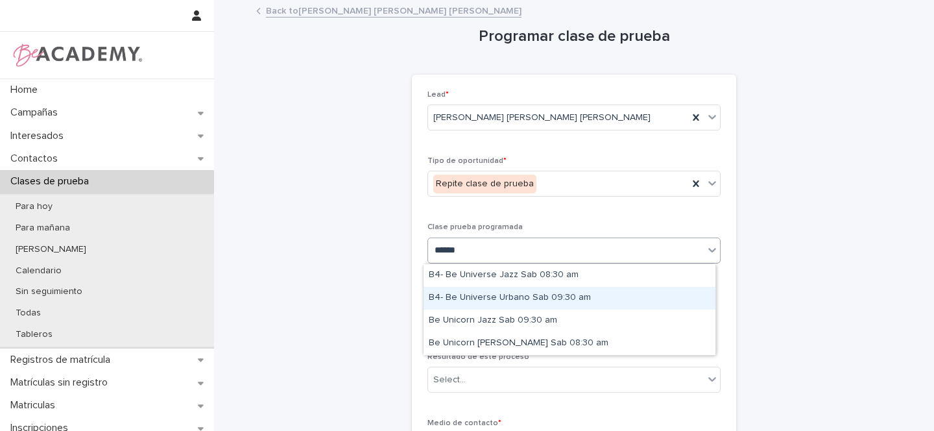
click at [552, 298] on div "B4- Be Universe Urbano Sab 09:30 am" at bounding box center [569, 298] width 292 height 23
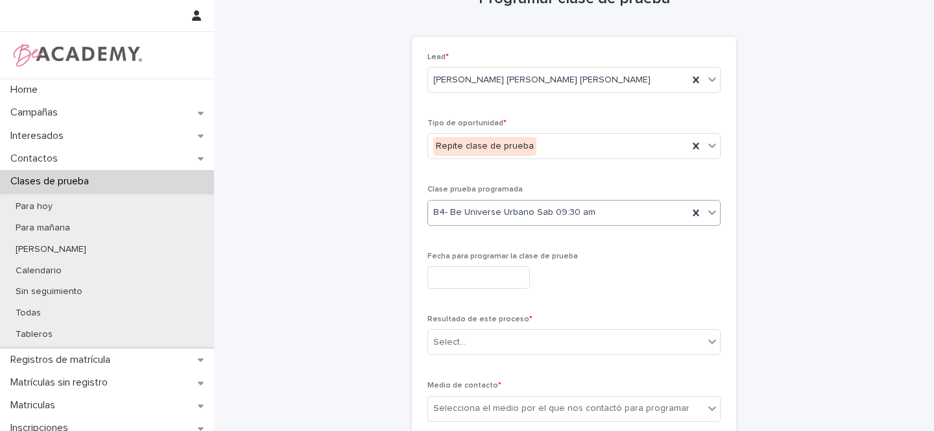
scroll to position [49, 0]
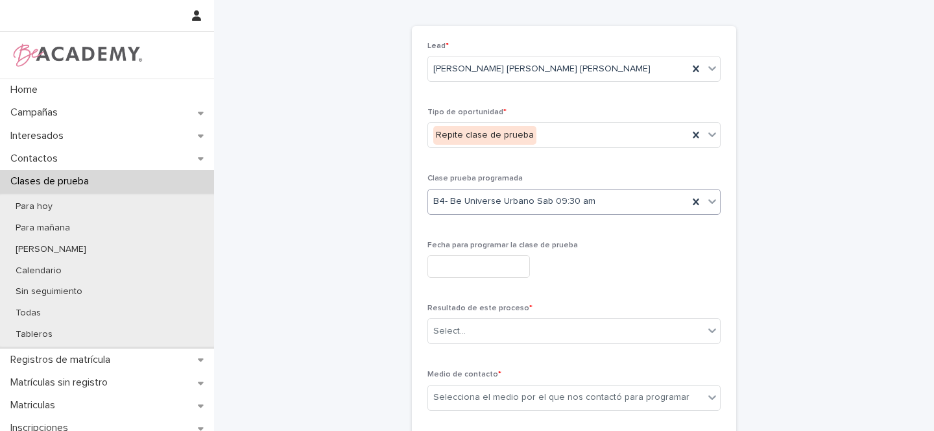
click at [443, 268] on input "text" at bounding box center [478, 266] width 102 height 23
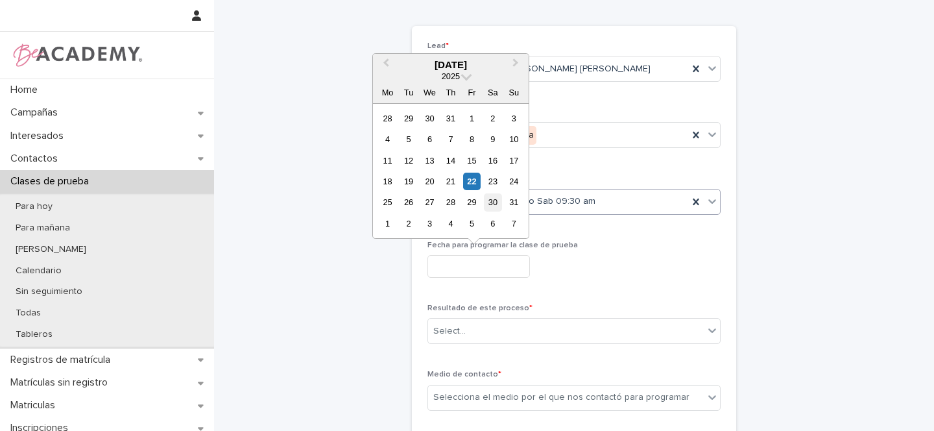
click at [492, 202] on div "30" at bounding box center [493, 202] width 18 height 18
type input "**********"
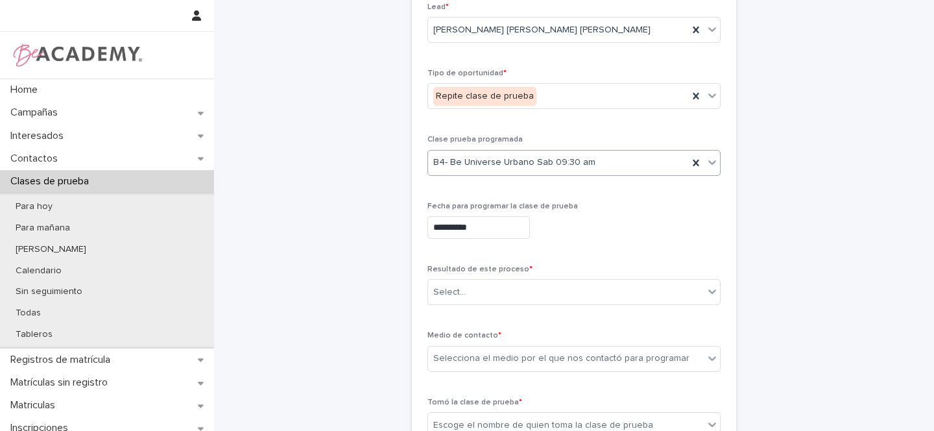
scroll to position [102, 0]
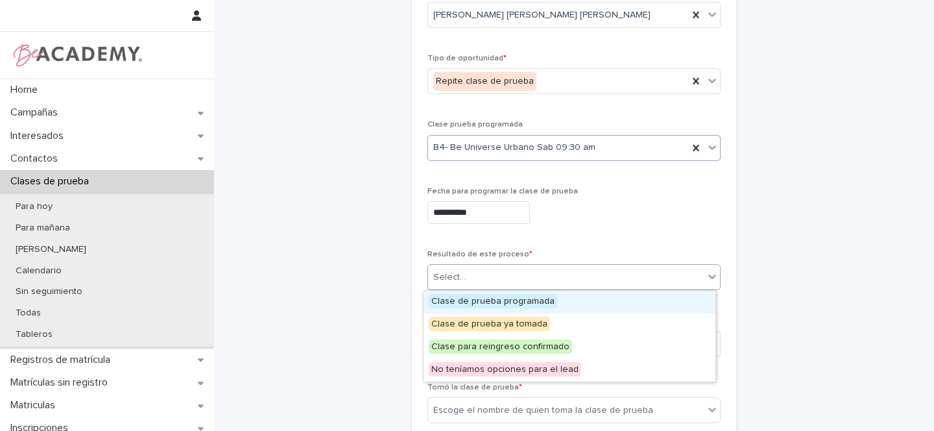
click at [486, 279] on div "Select..." at bounding box center [566, 277] width 276 height 21
click at [480, 302] on span "Clase de prueba programada" at bounding box center [493, 301] width 128 height 14
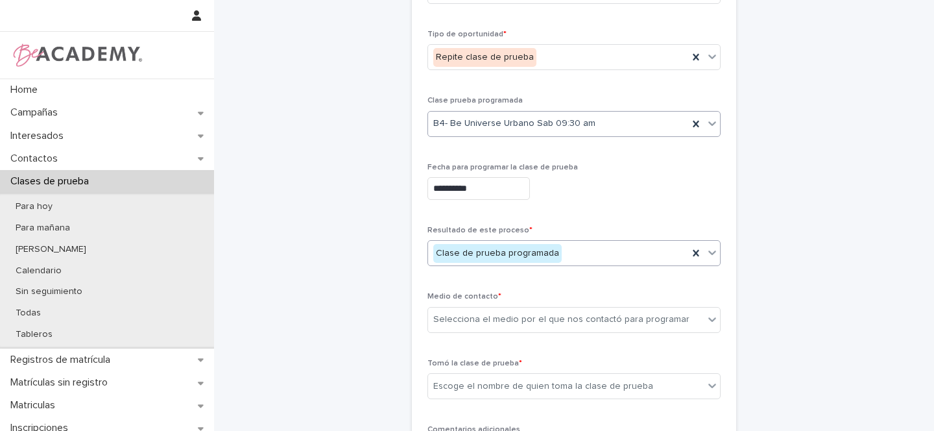
scroll to position [200, 0]
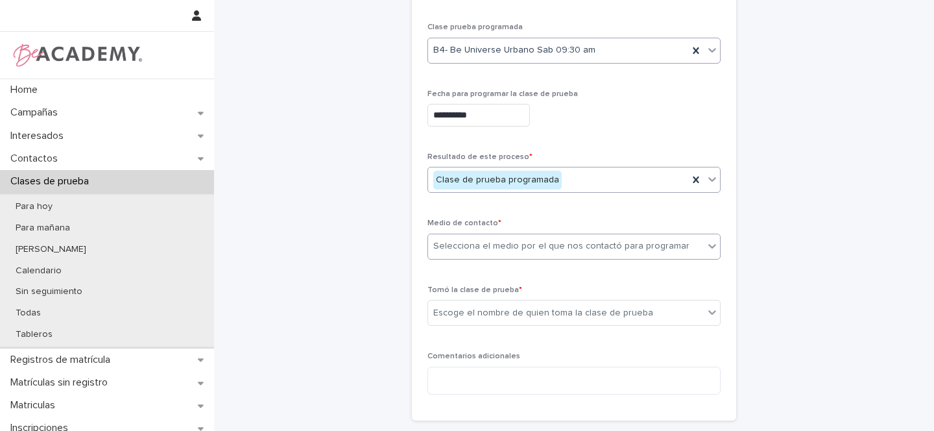
click at [479, 244] on div "Selecciona el medio por el que nos contactó para programar" at bounding box center [561, 246] width 256 height 14
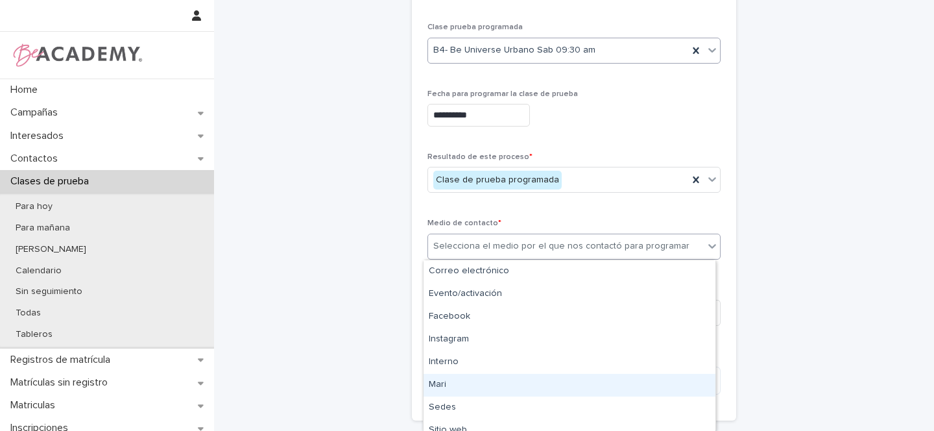
scroll to position [78, 0]
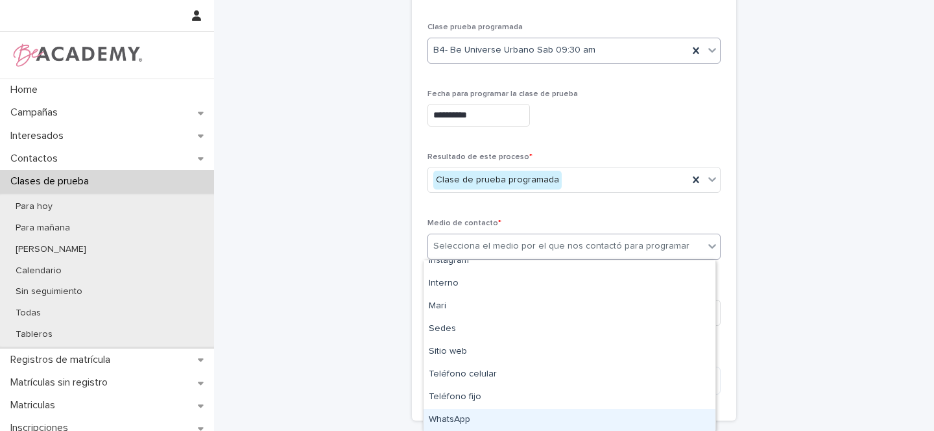
click at [468, 416] on div "WhatsApp" at bounding box center [569, 420] width 292 height 23
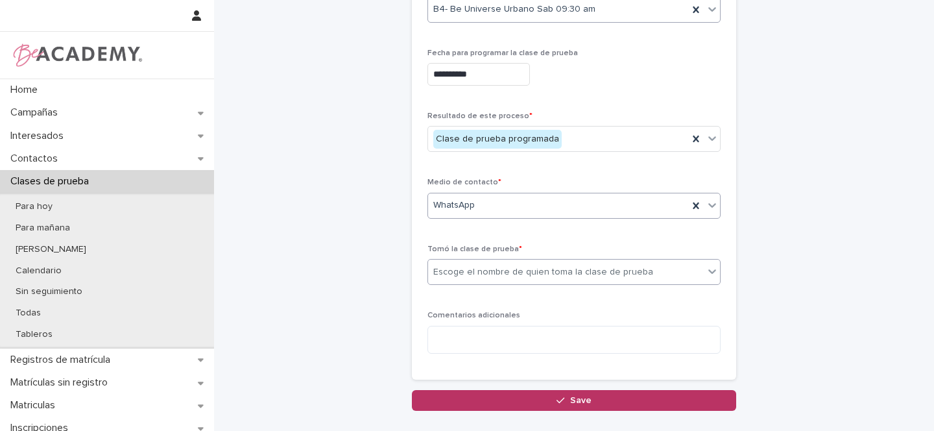
scroll to position [242, 0]
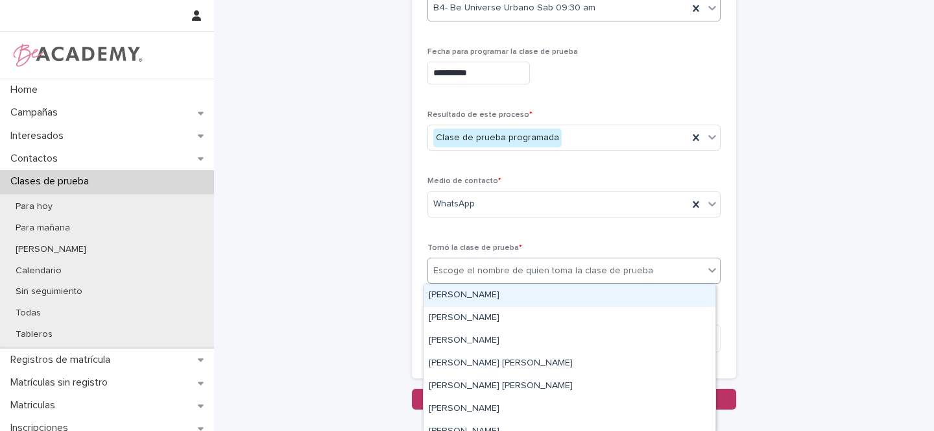
click at [486, 269] on div "Escoge el nombre de quien toma la clase de prueba" at bounding box center [543, 271] width 220 height 14
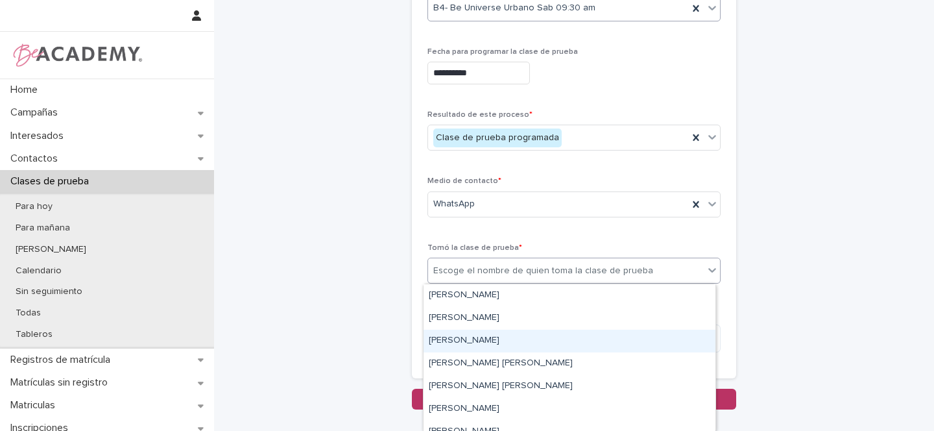
click at [480, 340] on div "[PERSON_NAME]" at bounding box center [569, 340] width 292 height 23
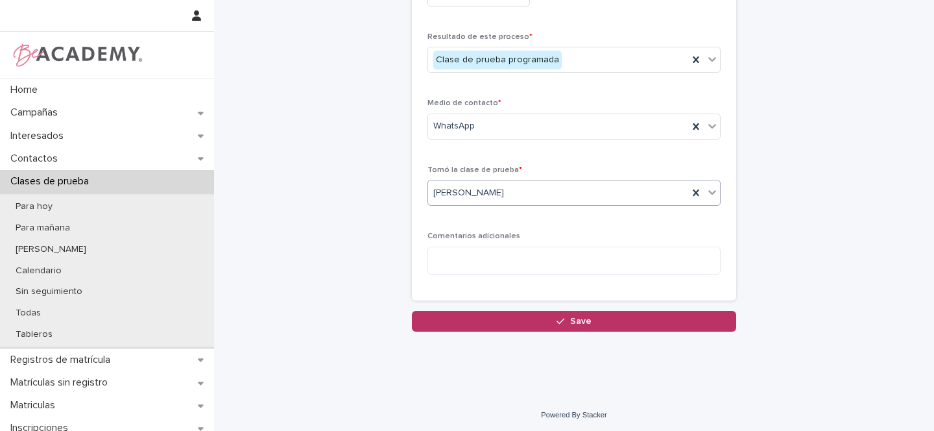
scroll to position [322, 0]
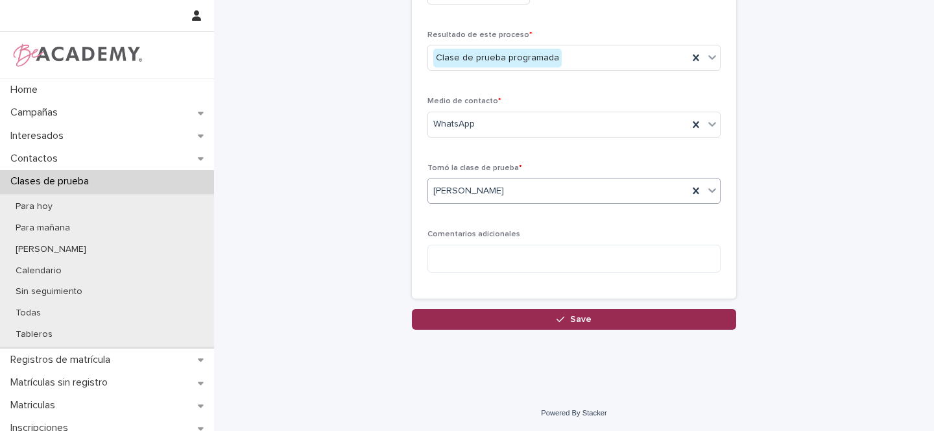
click at [582, 321] on span "Save" at bounding box center [580, 319] width 21 height 9
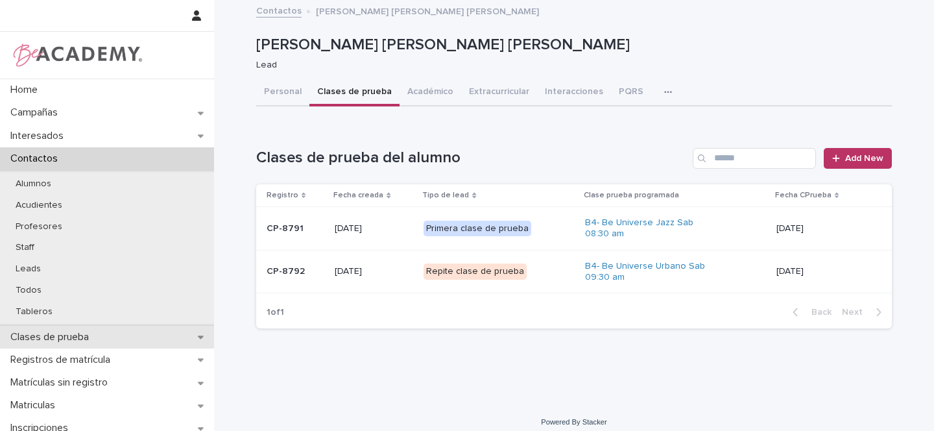
click at [201, 335] on div "Clases de prueba" at bounding box center [107, 337] width 214 height 23
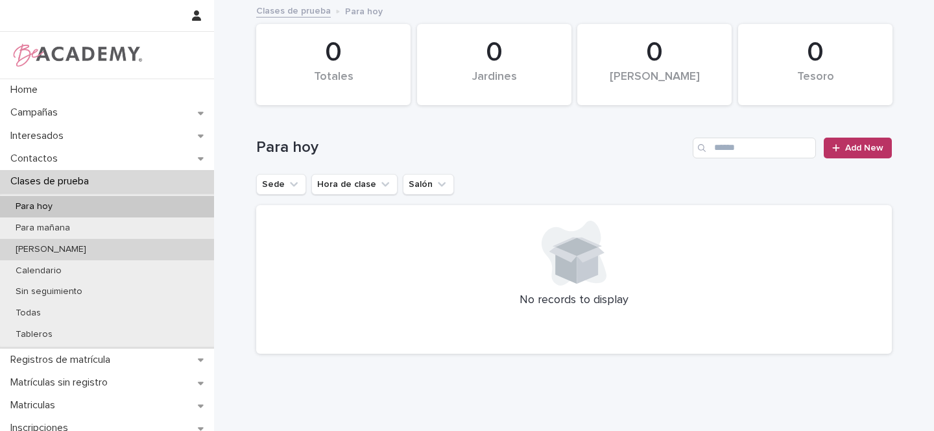
click at [47, 252] on p "[PERSON_NAME]" at bounding box center [50, 249] width 91 height 11
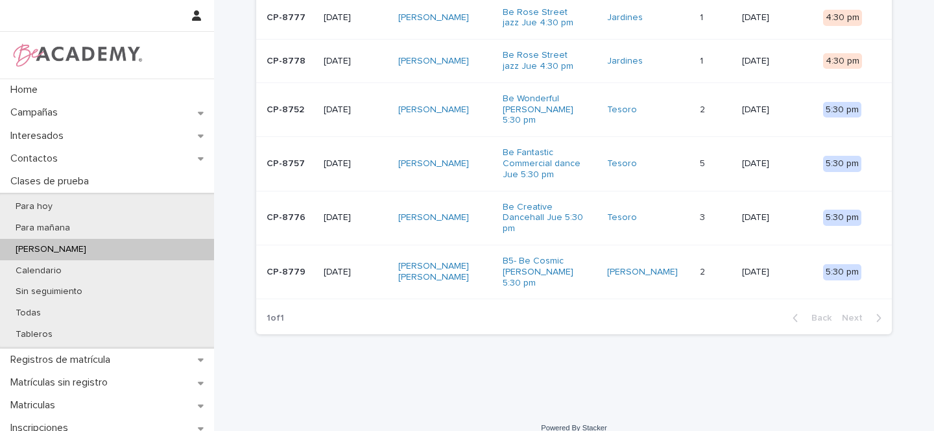
scroll to position [149, 0]
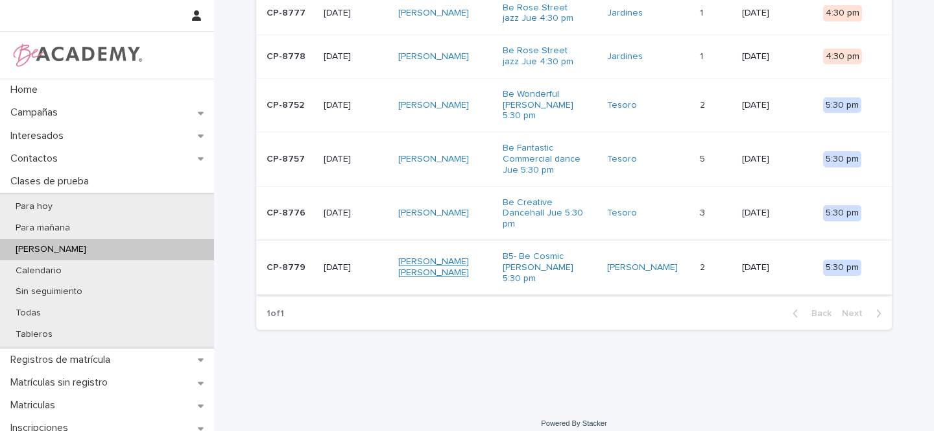
click at [441, 256] on link "[PERSON_NAME] [PERSON_NAME]" at bounding box center [438, 267] width 81 height 22
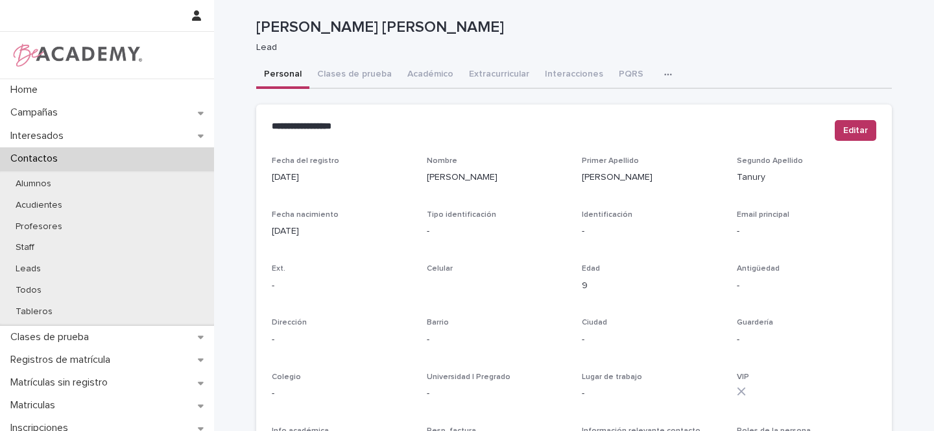
scroll to position [23, 0]
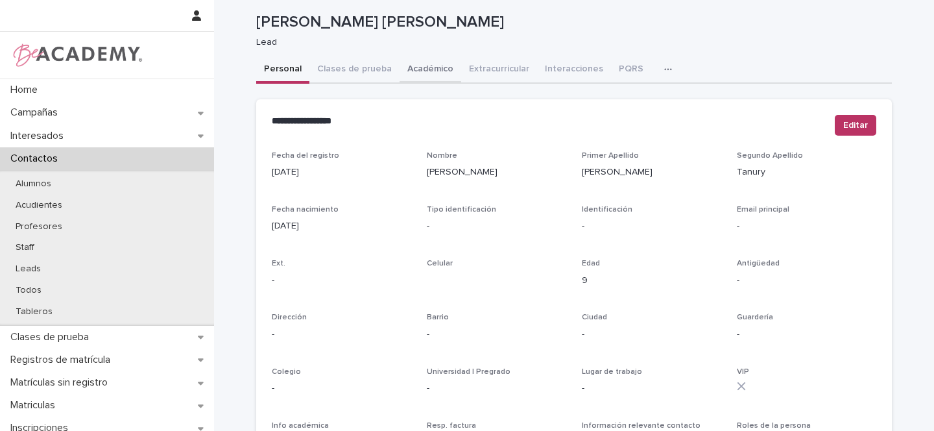
click at [429, 73] on div "**********" at bounding box center [574, 423] width 636 height 888
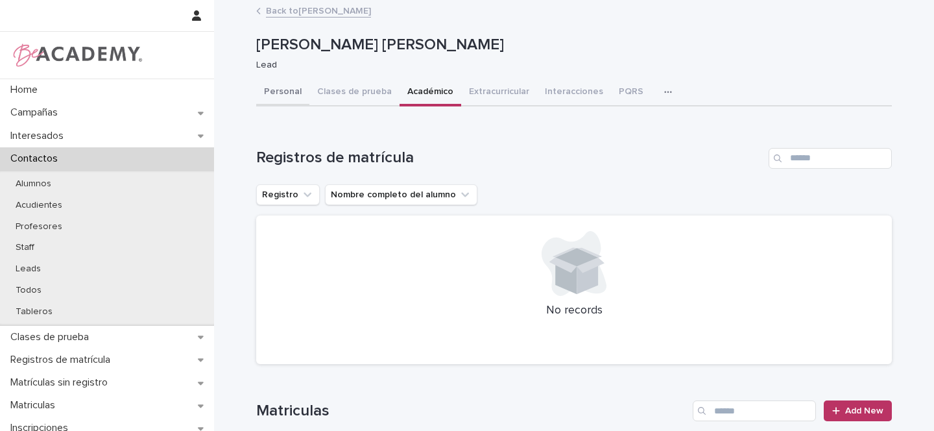
click at [284, 90] on button "Personal" at bounding box center [282, 92] width 53 height 27
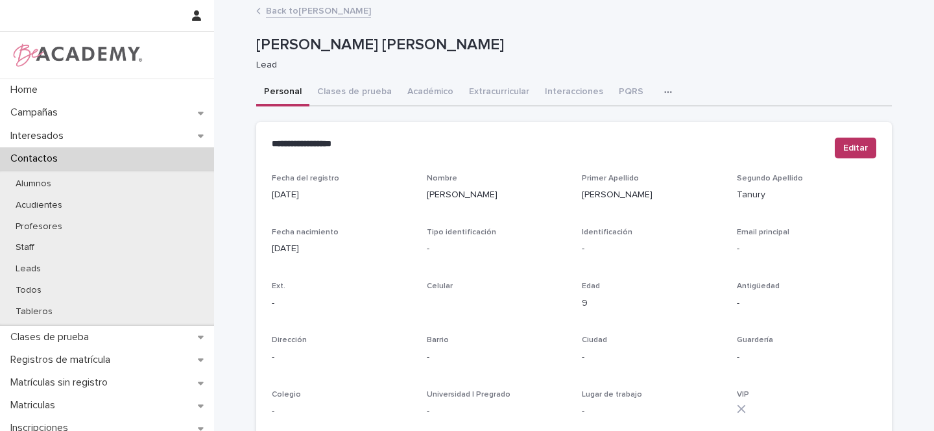
scroll to position [3, 0]
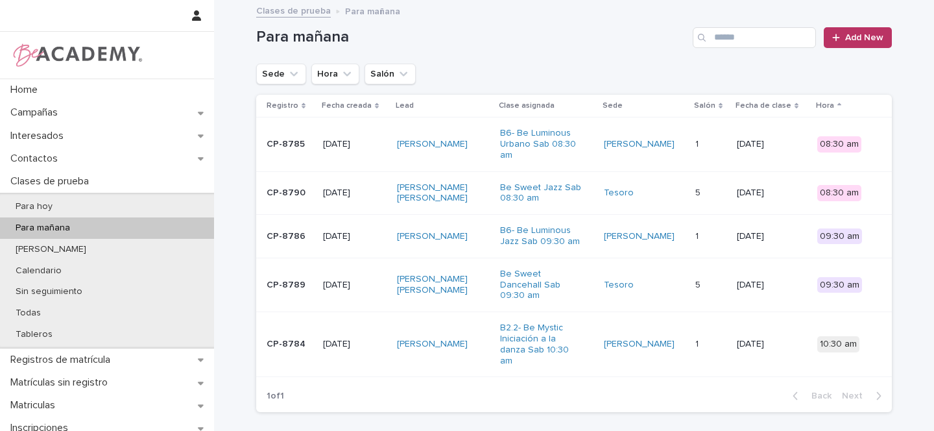
scroll to position [213, 0]
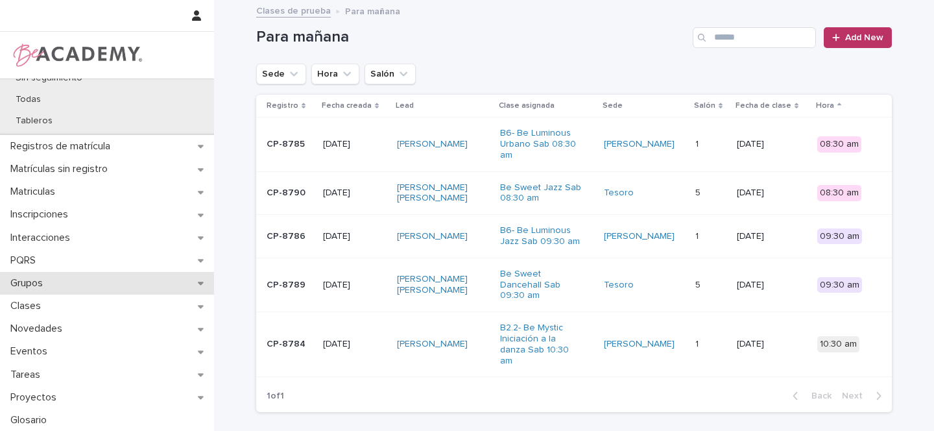
click at [200, 281] on icon at bounding box center [201, 282] width 6 height 9
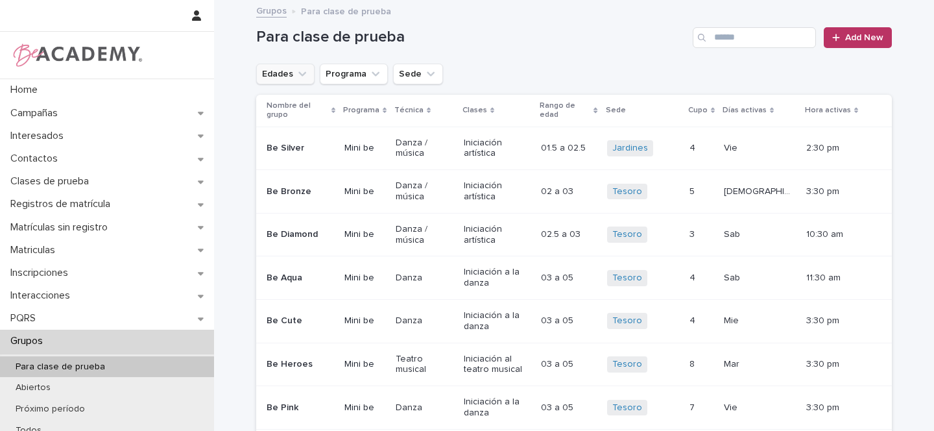
click at [298, 73] on icon "Edades" at bounding box center [302, 73] width 8 height 5
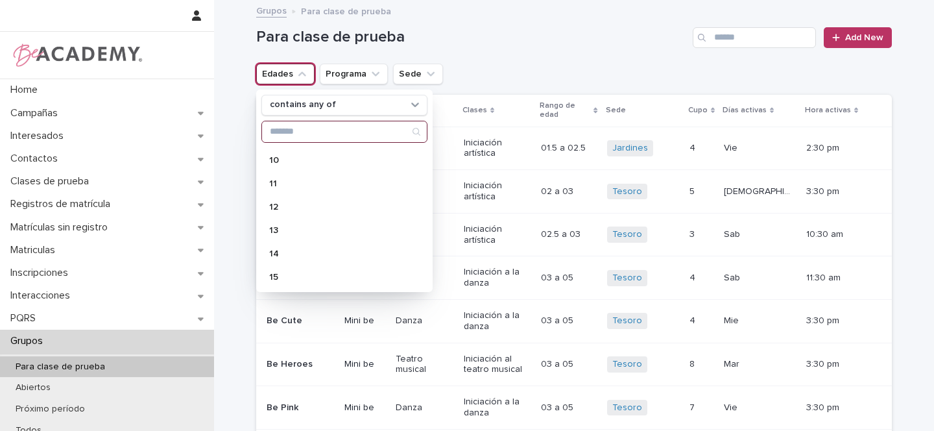
scroll to position [272, 0]
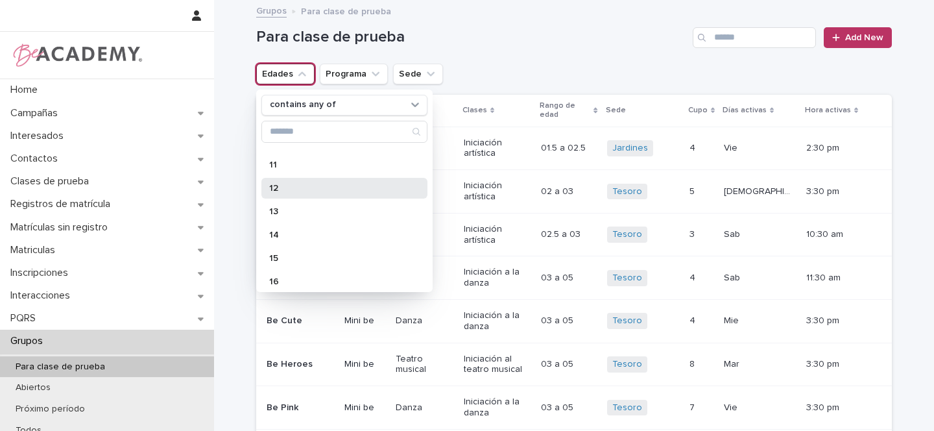
click at [287, 191] on p "12" at bounding box center [337, 188] width 137 height 9
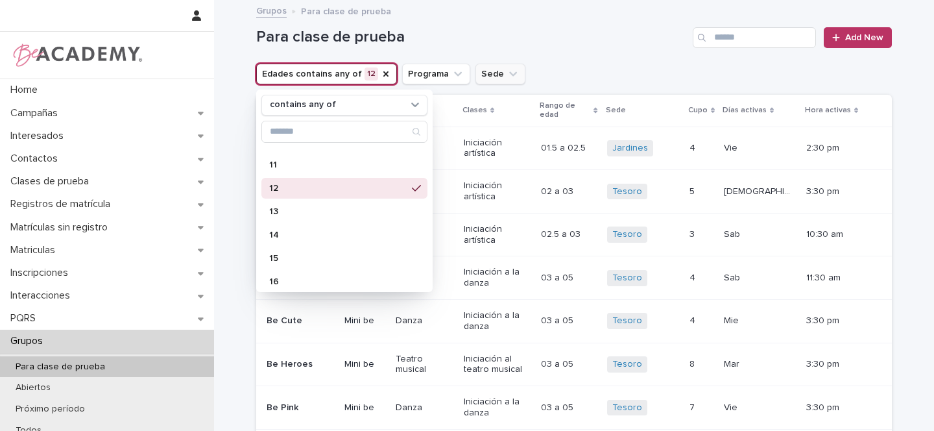
click at [479, 76] on button "Sede" at bounding box center [500, 74] width 50 height 21
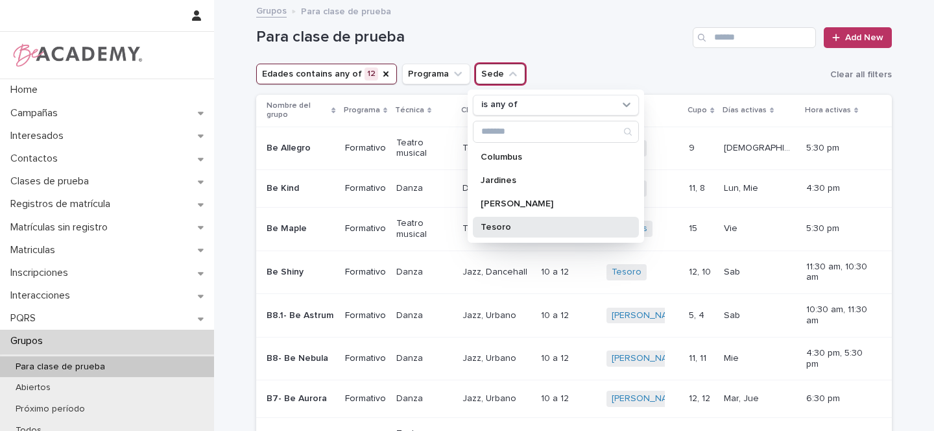
click at [501, 228] on p "Tesoro" at bounding box center [549, 226] width 137 height 9
click at [642, 61] on div "Para clase de prueba Add New" at bounding box center [574, 32] width 636 height 62
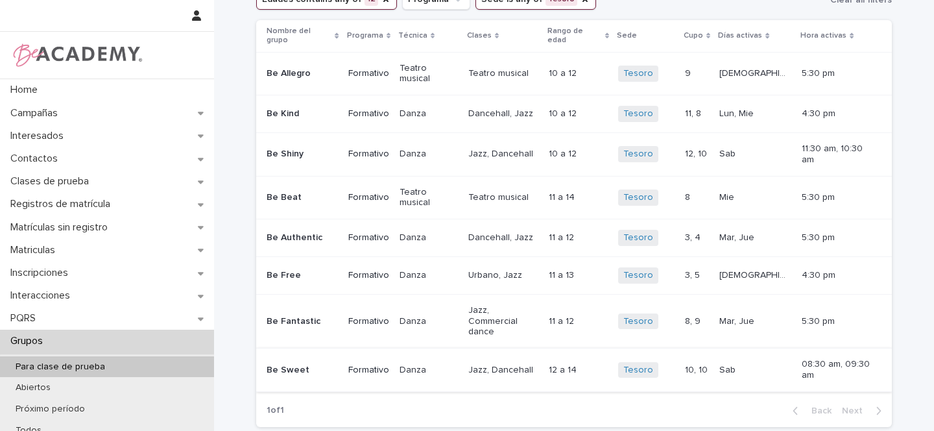
scroll to position [72, 0]
